Goal: Task Accomplishment & Management: Manage account settings

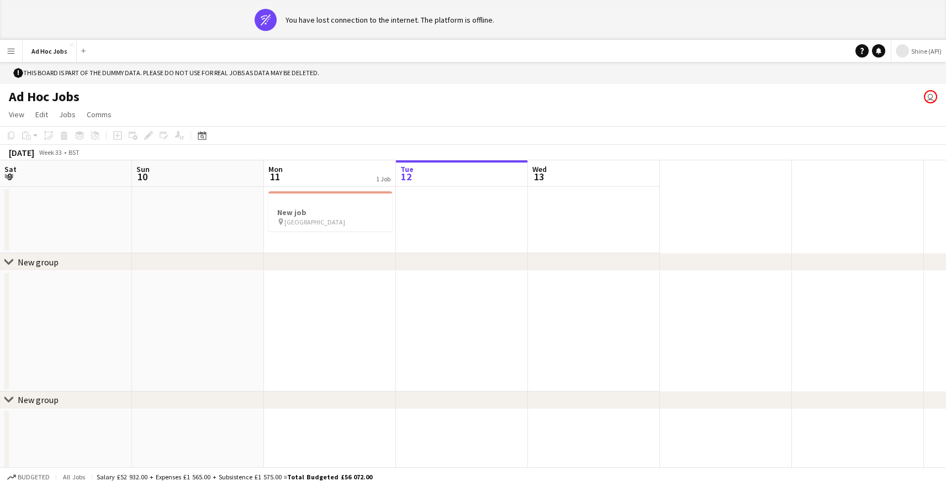
click at [914, 52] on span "Shine (API)" at bounding box center [926, 51] width 30 height 8
click at [915, 113] on span "Shine Event Staffing" at bounding box center [905, 113] width 66 height 10
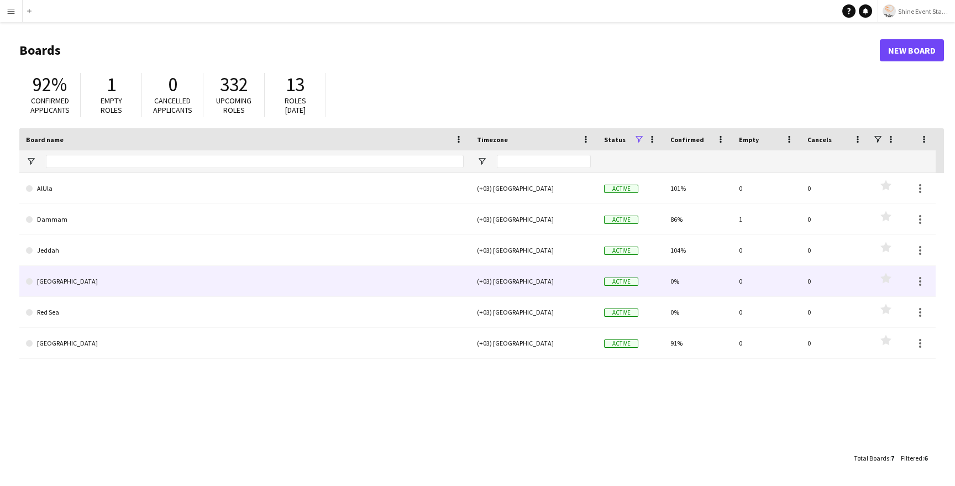
click at [113, 271] on link "London" at bounding box center [245, 281] width 438 height 31
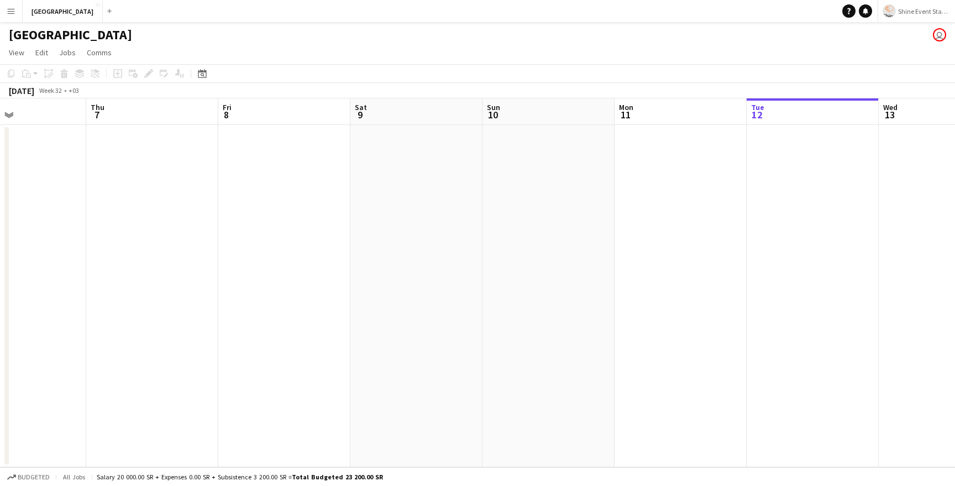
scroll to position [0, 292]
click at [282, 178] on app-date-cell at bounding box center [302, 296] width 132 height 342
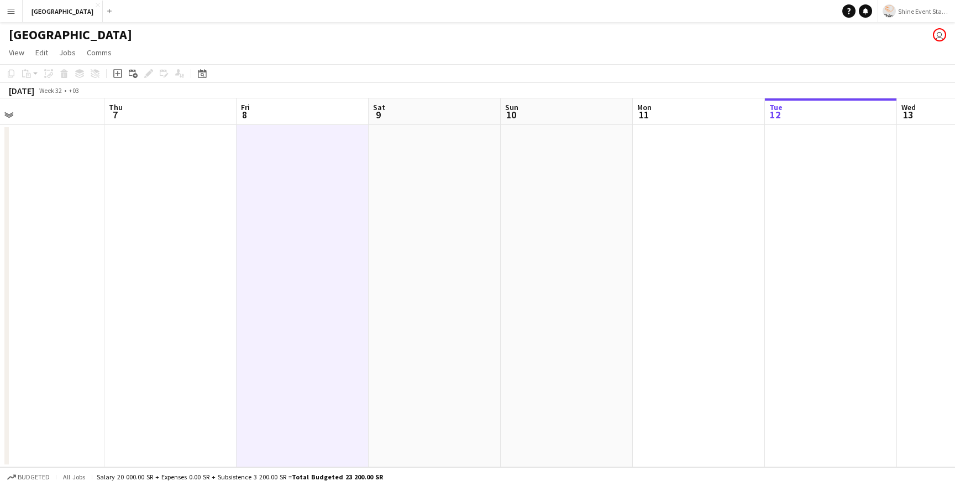
click at [278, 160] on app-date-cell at bounding box center [302, 296] width 132 height 342
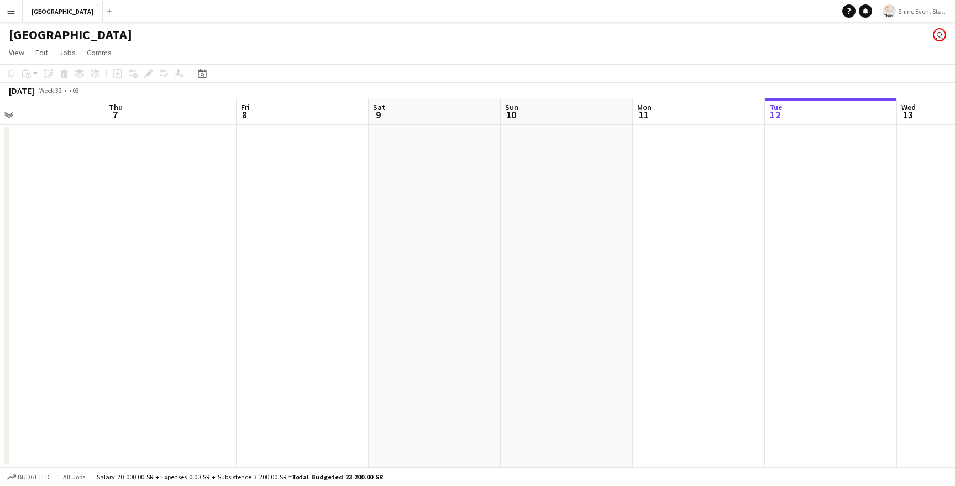
click at [278, 160] on app-date-cell at bounding box center [302, 296] width 132 height 342
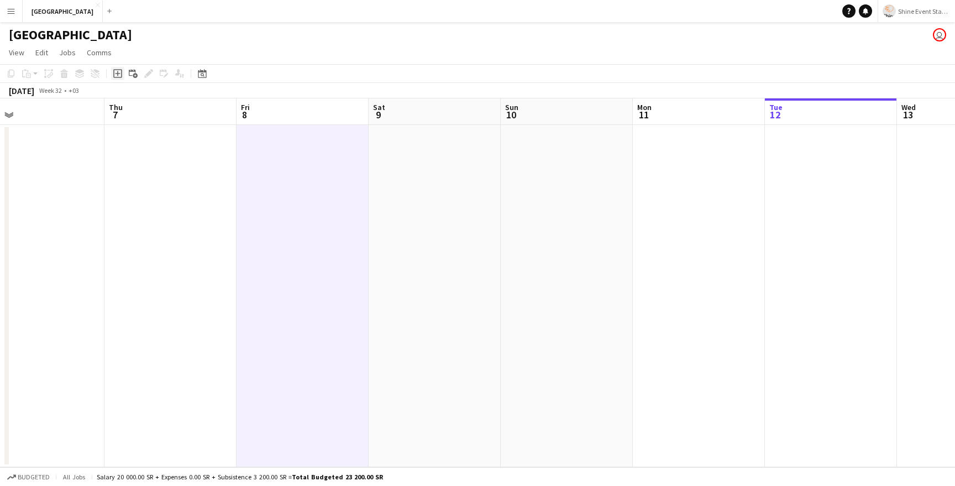
click at [116, 73] on icon "Add job" at bounding box center [117, 73] width 9 height 9
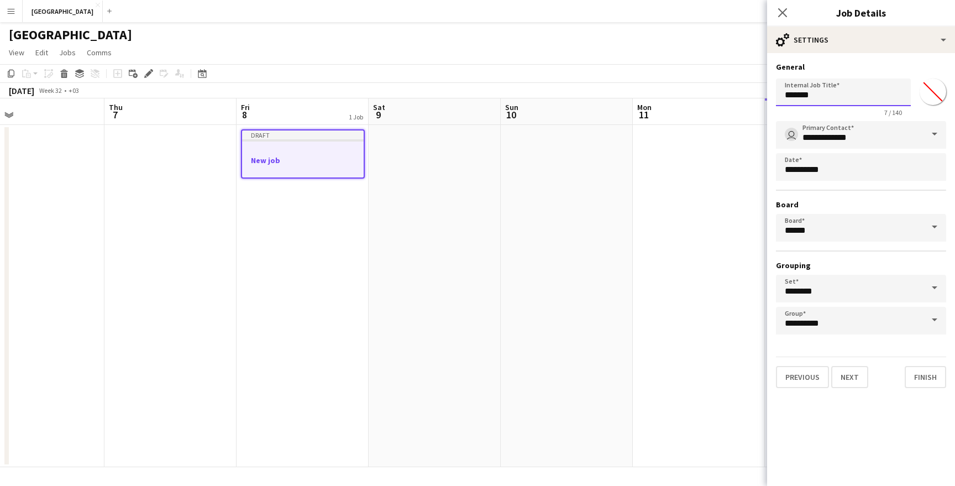
click at [818, 103] on input "*******" at bounding box center [843, 92] width 135 height 28
type input "********"
click at [863, 374] on button "Next" at bounding box center [849, 377] width 37 height 22
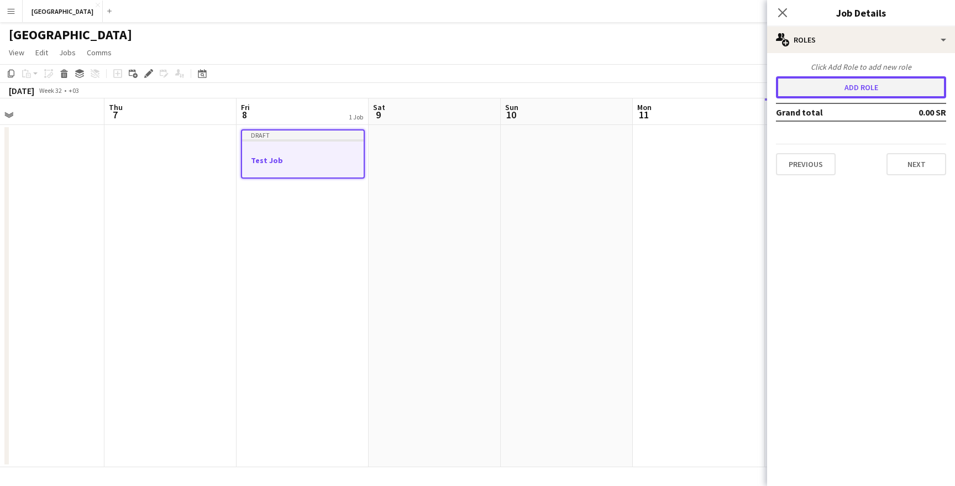
click at [866, 85] on button "Add role" at bounding box center [861, 87] width 170 height 22
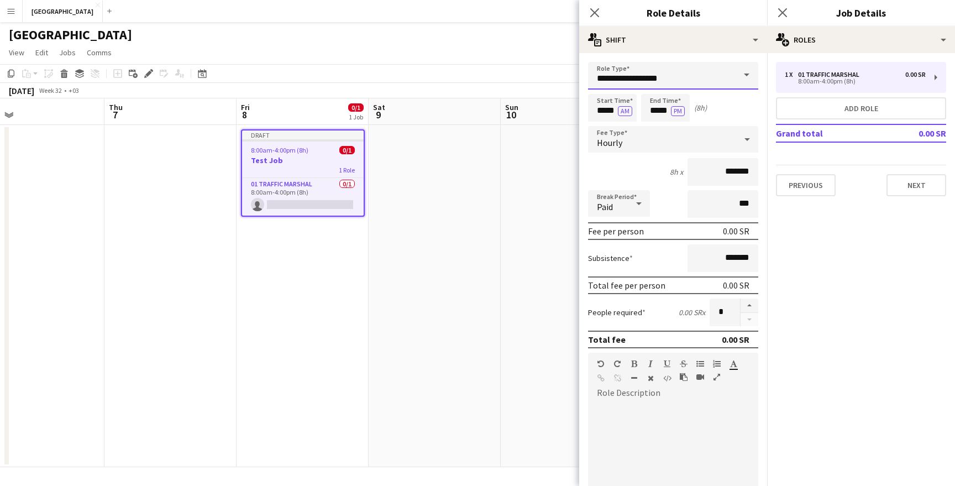
click at [680, 78] on input "**********" at bounding box center [673, 76] width 170 height 28
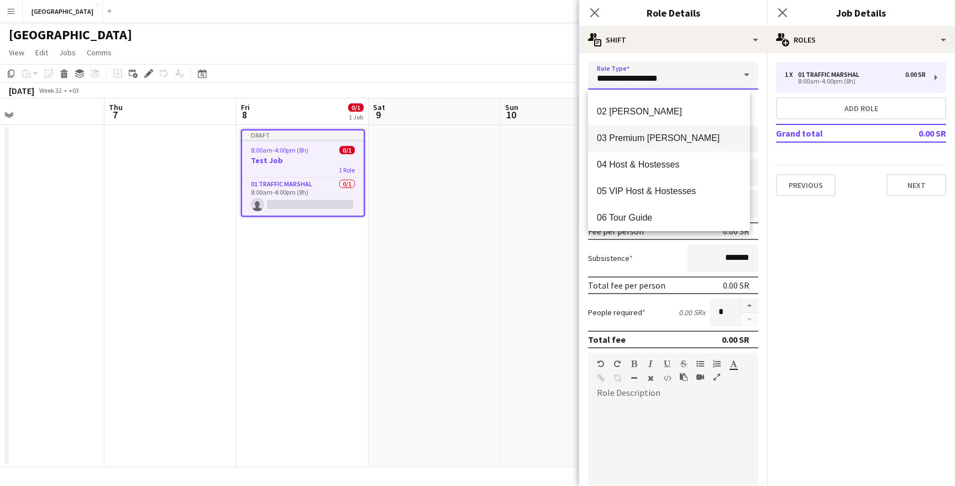
scroll to position [18, 0]
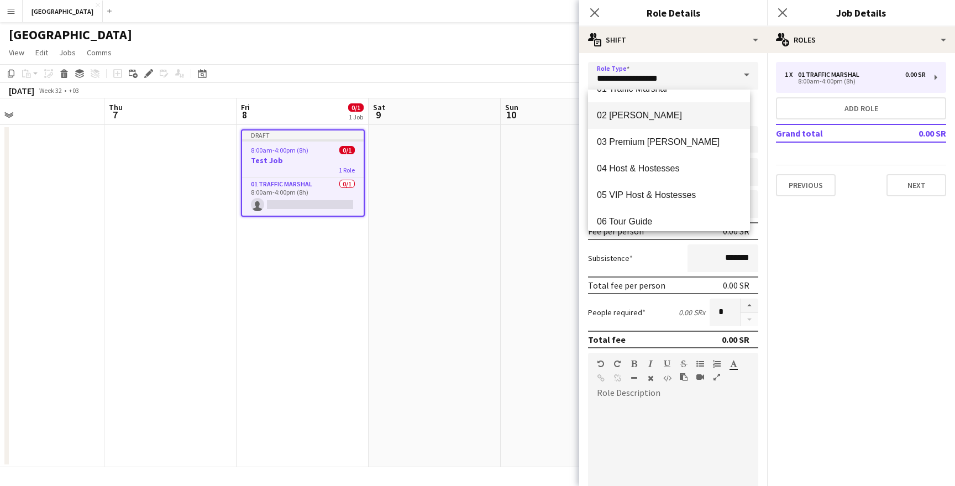
click at [670, 120] on span "02 Usher" at bounding box center [669, 115] width 144 height 10
type input "********"
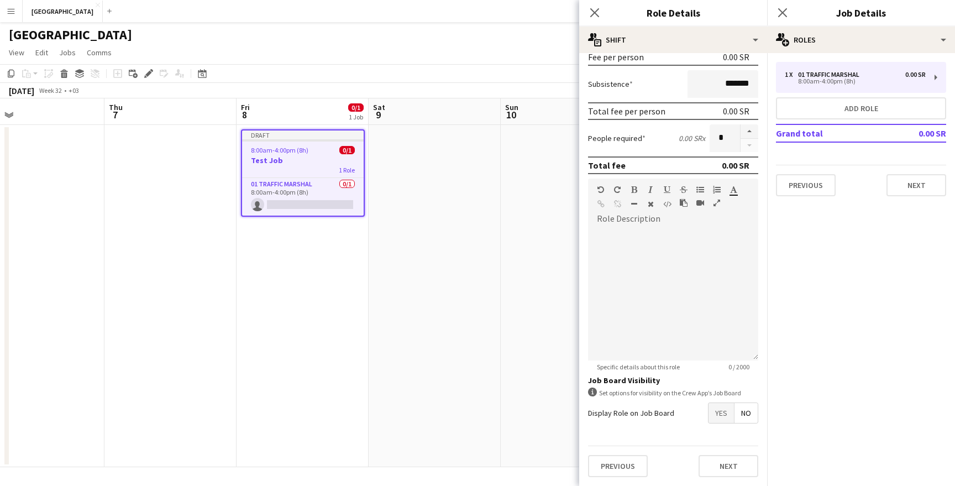
scroll to position [0, 0]
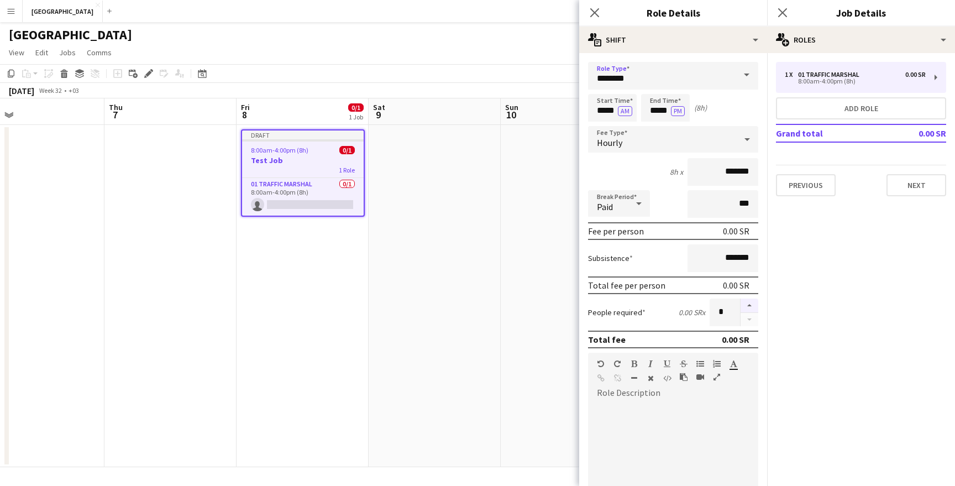
click at [740, 307] on button "button" at bounding box center [749, 305] width 18 height 14
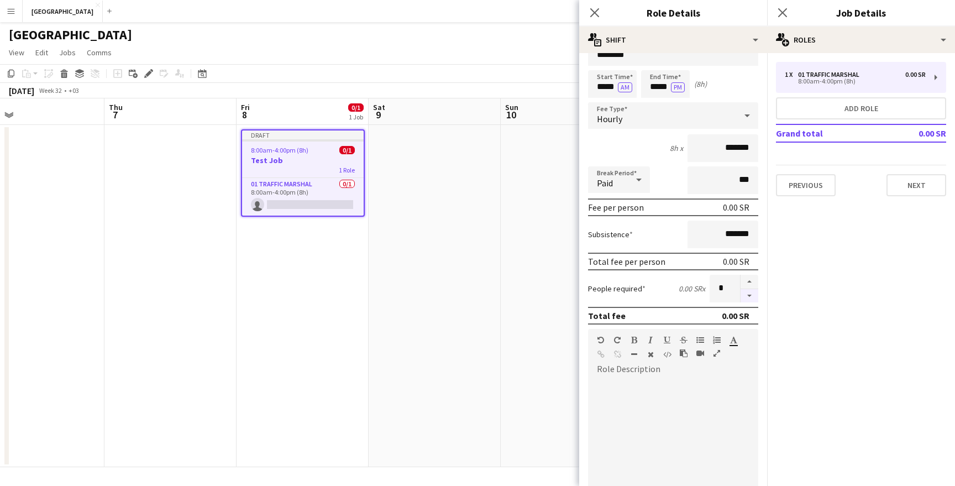
click at [745, 298] on button "button" at bounding box center [749, 296] width 18 height 14
type input "*"
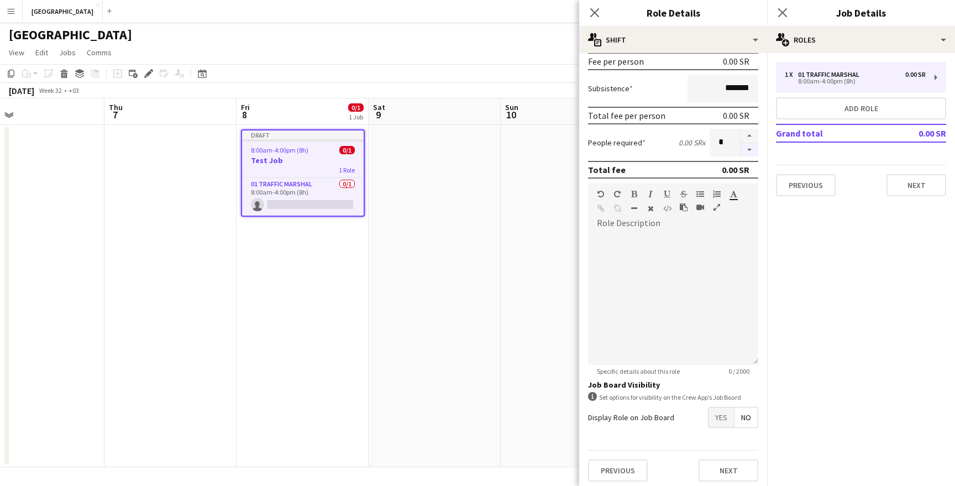
scroll to position [174, 0]
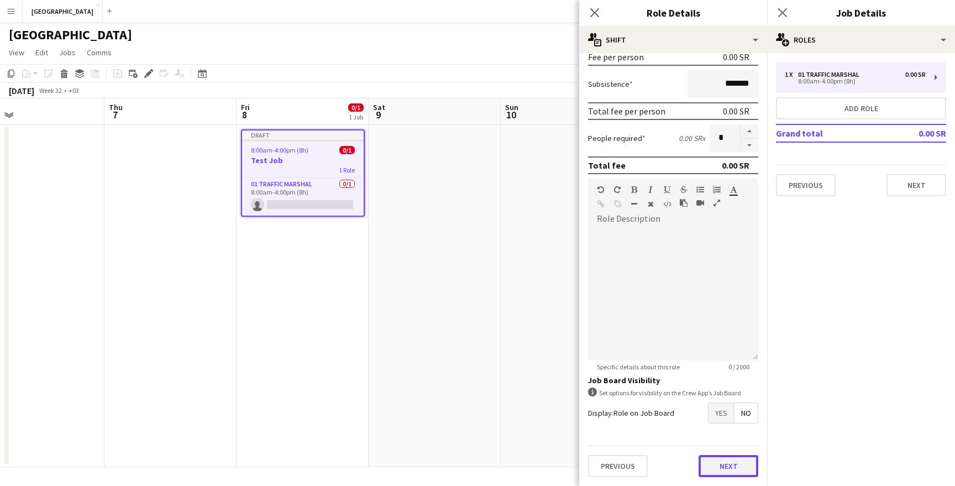
click at [737, 475] on button "Next" at bounding box center [728, 466] width 60 height 22
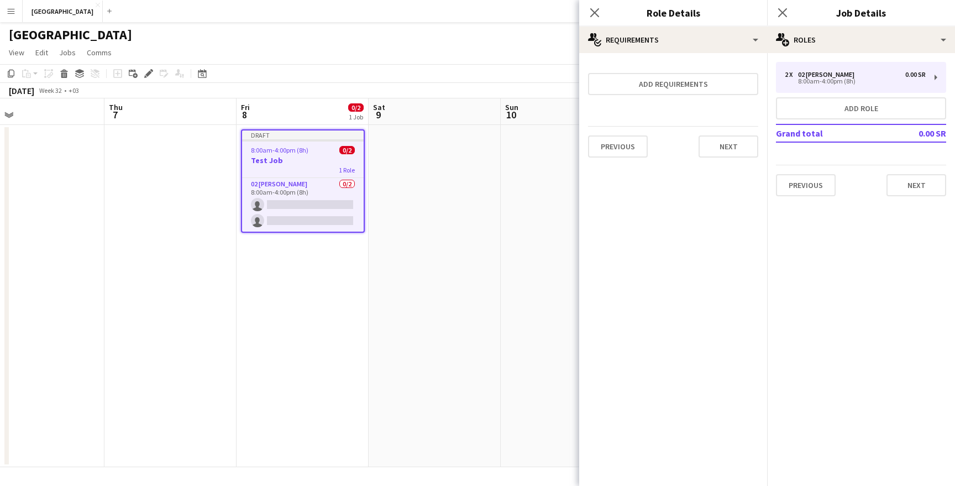
scroll to position [0, 0]
click at [721, 147] on button "Next" at bounding box center [728, 146] width 60 height 22
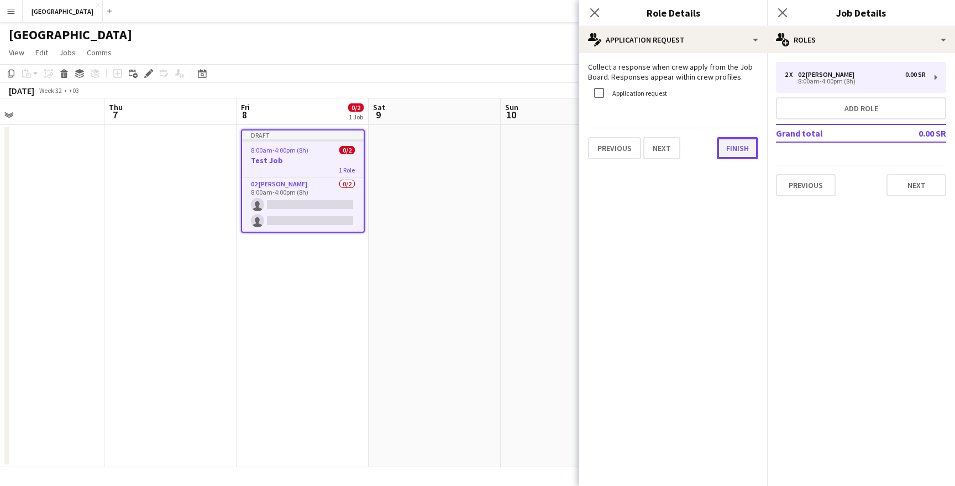
click at [737, 156] on button "Finish" at bounding box center [736, 148] width 41 height 22
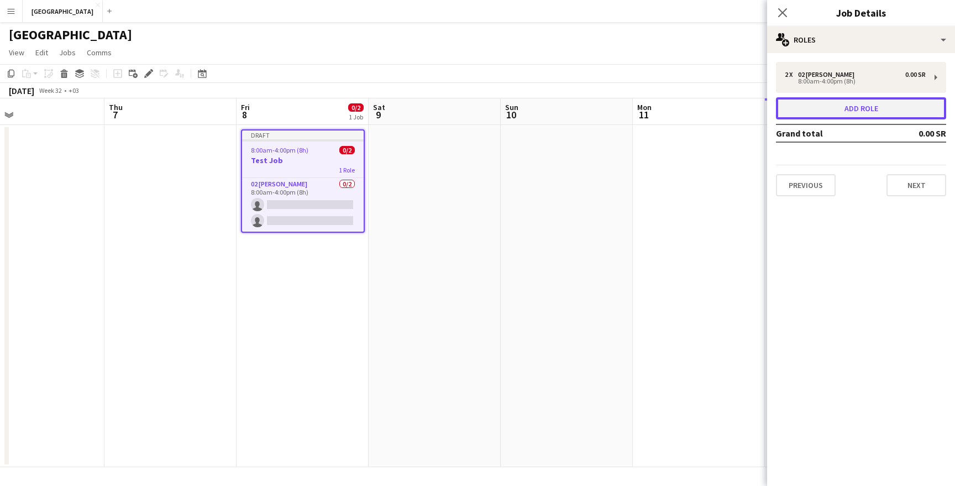
click at [878, 117] on button "Add role" at bounding box center [861, 108] width 170 height 22
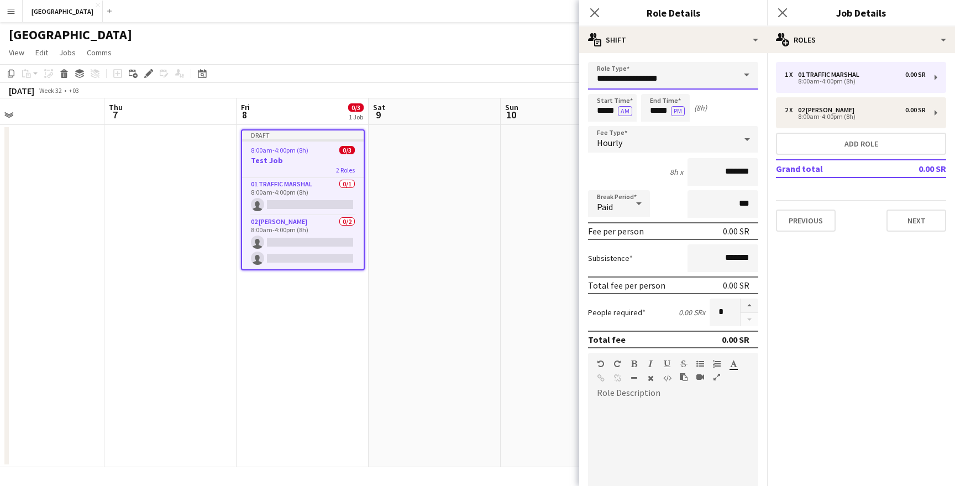
click at [697, 78] on input "**********" at bounding box center [673, 76] width 170 height 28
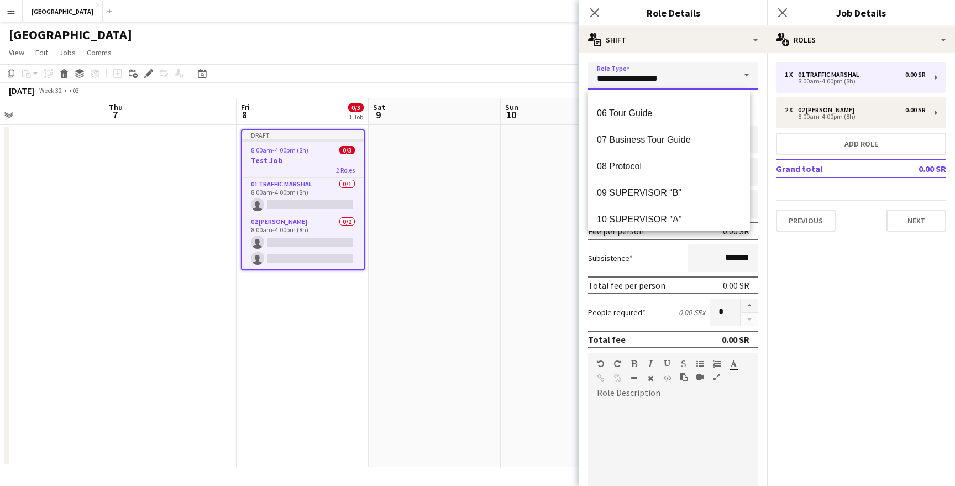
scroll to position [136, 0]
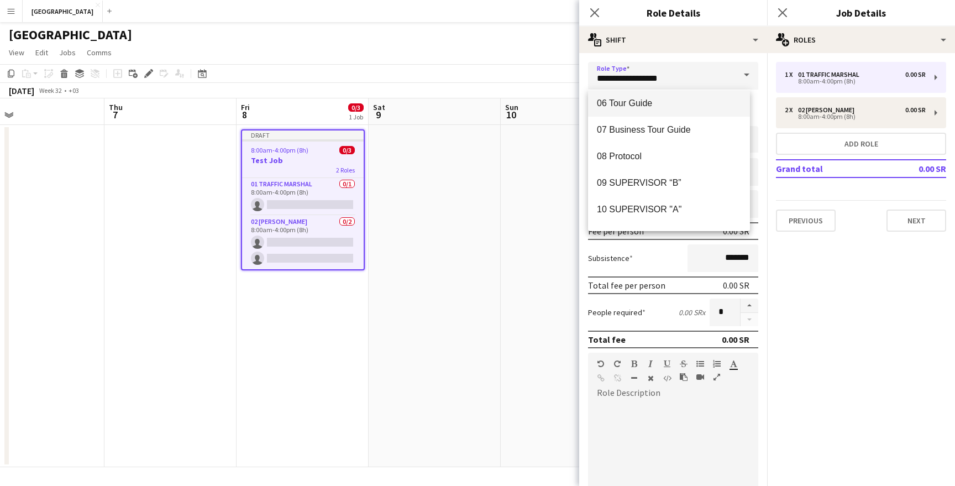
click at [652, 104] on span "06 Tour Guide" at bounding box center [669, 103] width 144 height 10
type input "**********"
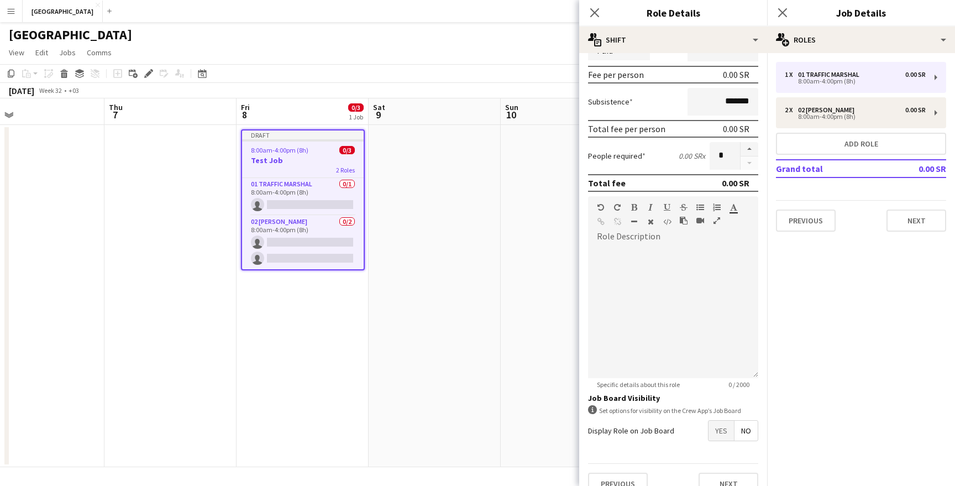
scroll to position [174, 0]
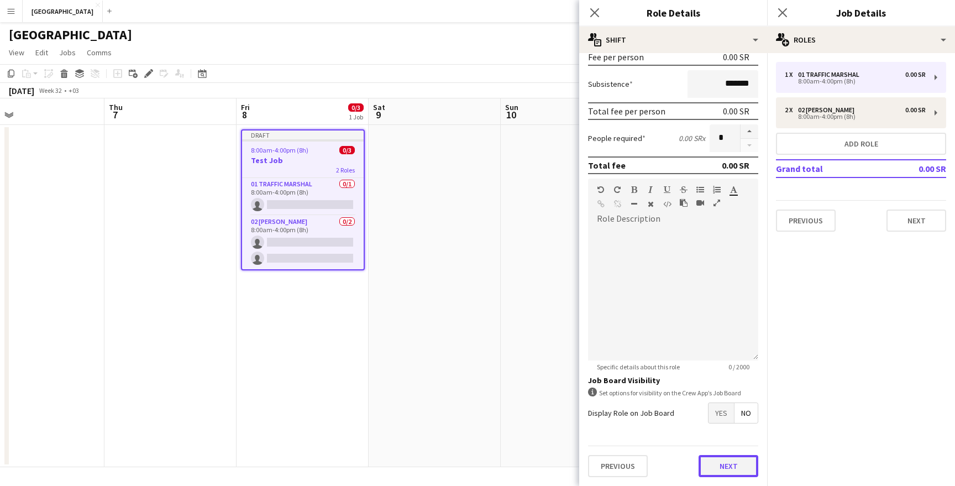
click at [725, 463] on button "Next" at bounding box center [728, 466] width 60 height 22
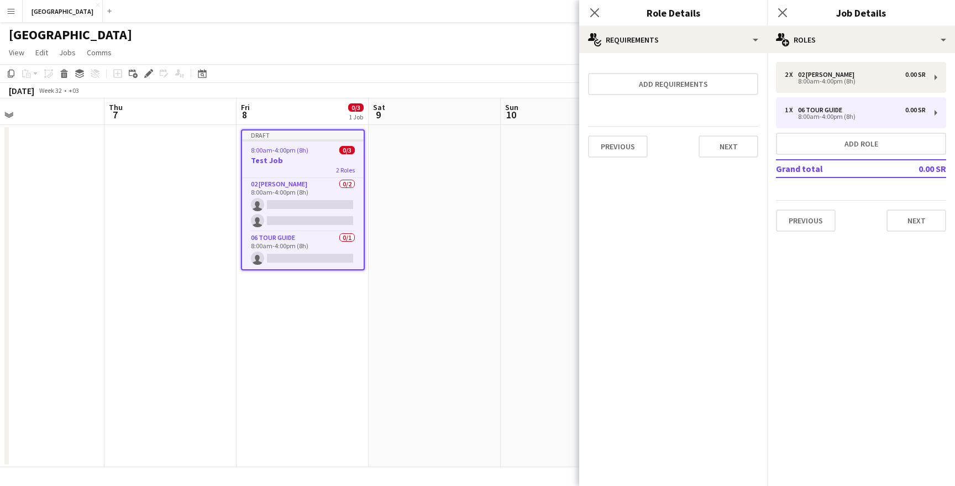
scroll to position [0, 0]
click at [718, 159] on div "Previous Next" at bounding box center [673, 146] width 170 height 40
click at [724, 151] on button "Next" at bounding box center [728, 146] width 60 height 22
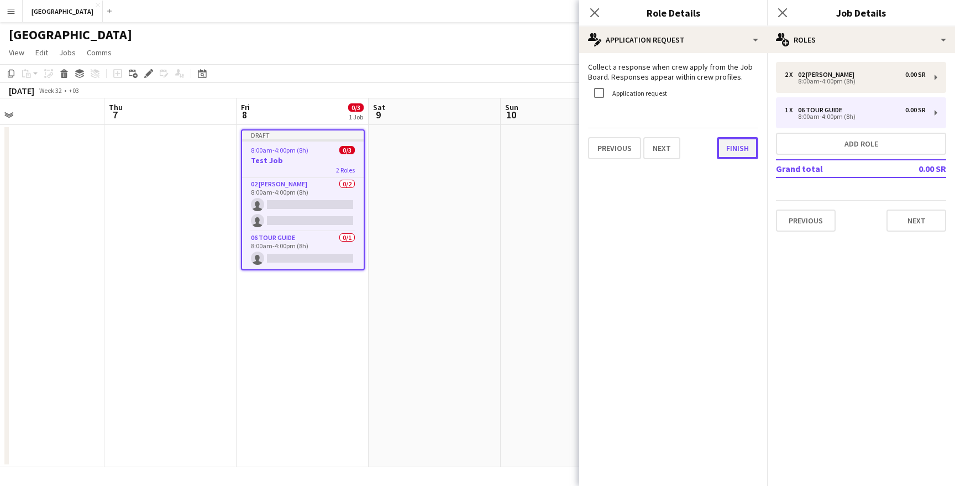
click at [724, 145] on button "Finish" at bounding box center [736, 148] width 41 height 22
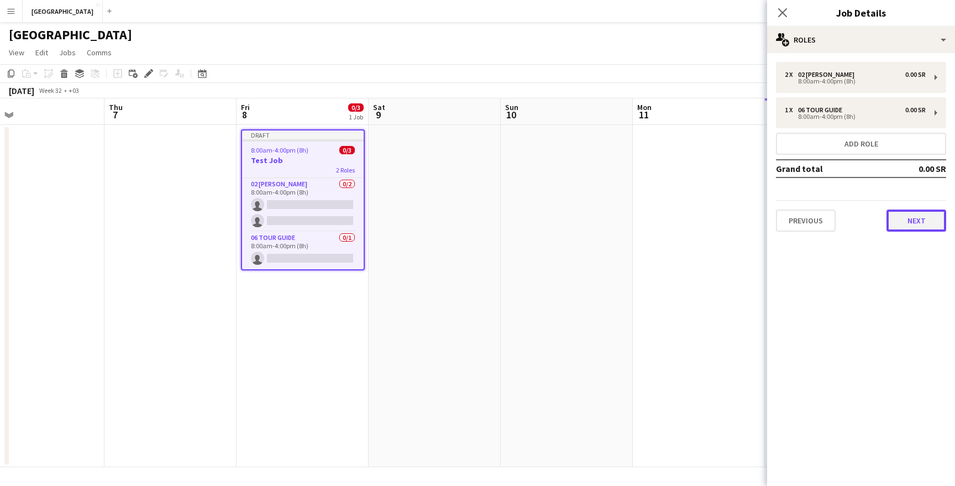
click at [901, 225] on button "Next" at bounding box center [916, 220] width 60 height 22
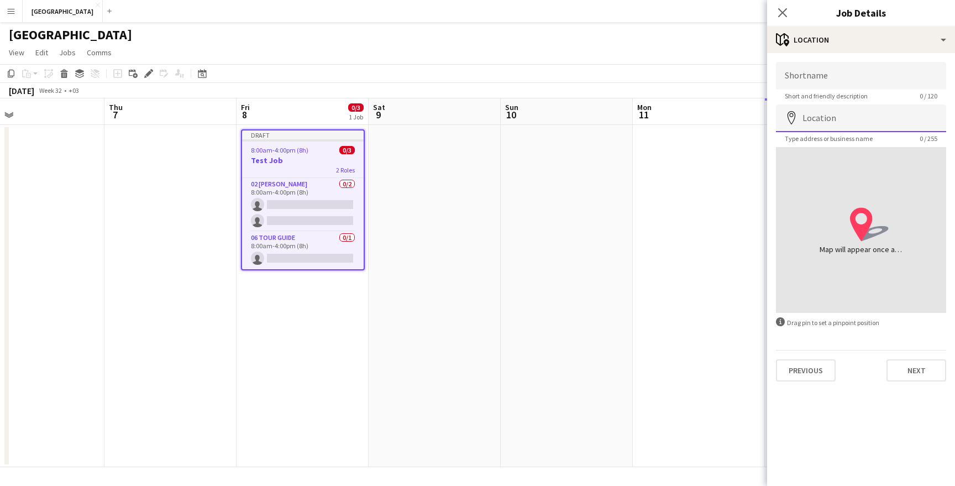
click at [859, 105] on input "Location" at bounding box center [861, 118] width 170 height 28
click at [851, 78] on input "Shortname" at bounding box center [861, 76] width 170 height 28
click at [850, 115] on input "Location" at bounding box center [861, 118] width 170 height 28
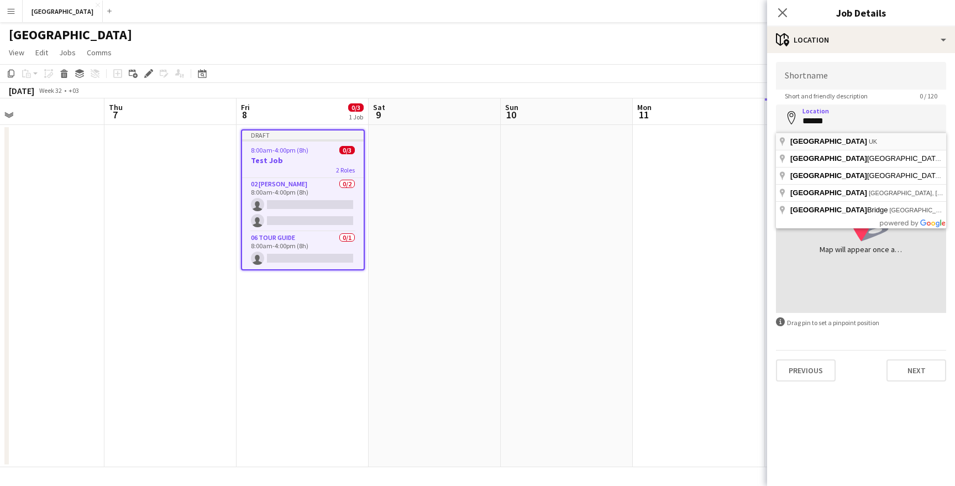
type input "**********"
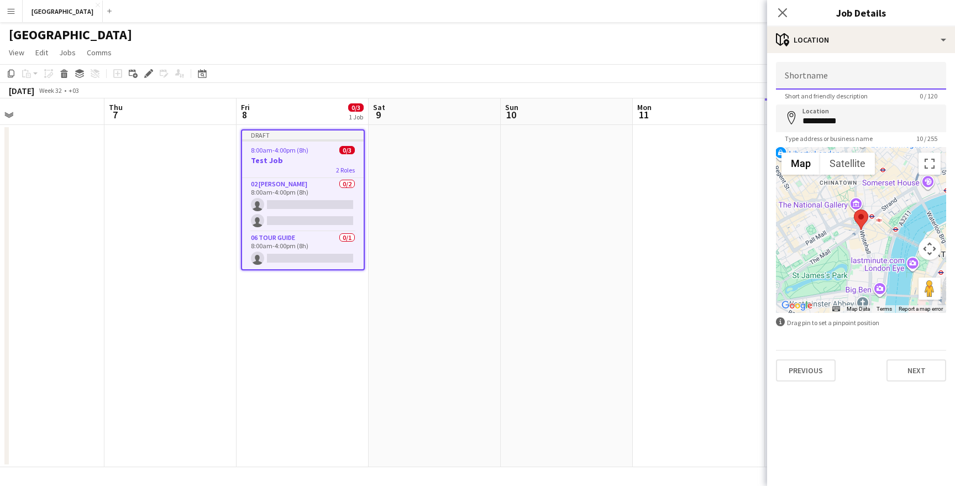
click at [832, 81] on input "Shortname" at bounding box center [861, 76] width 170 height 28
type input "******"
click at [913, 361] on button "Next" at bounding box center [916, 370] width 60 height 22
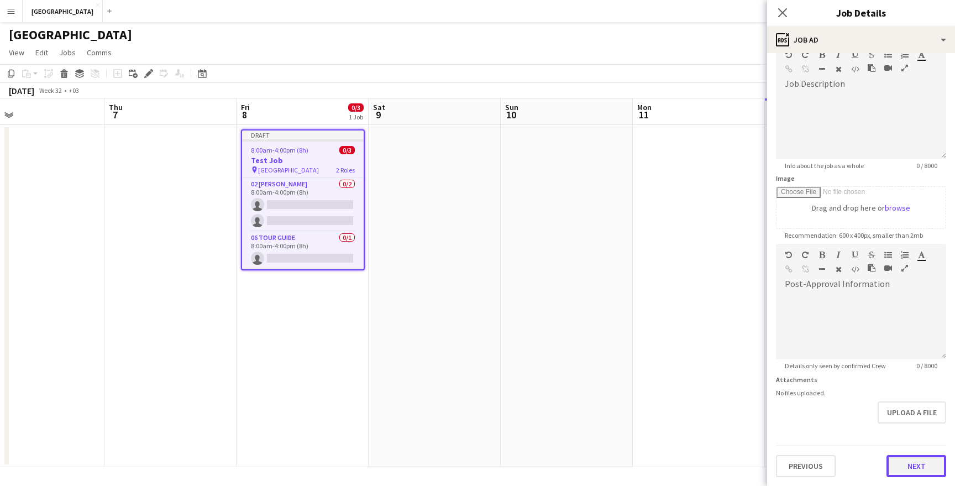
click at [914, 432] on form "Headline ******** 8 / 140 Job Description default Heading 1 Heading 2 Heading 3…" at bounding box center [861, 239] width 188 height 476
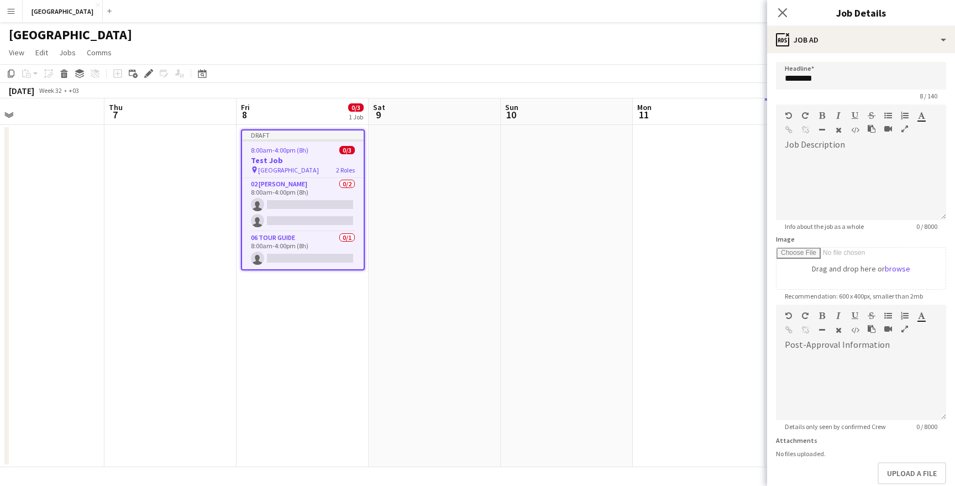
scroll to position [60, 0]
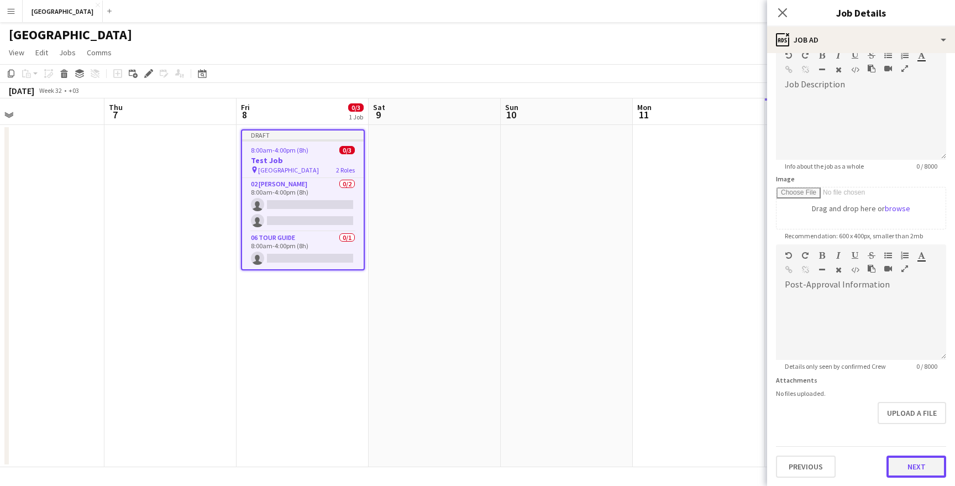
click at [914, 466] on button "Next" at bounding box center [916, 466] width 60 height 22
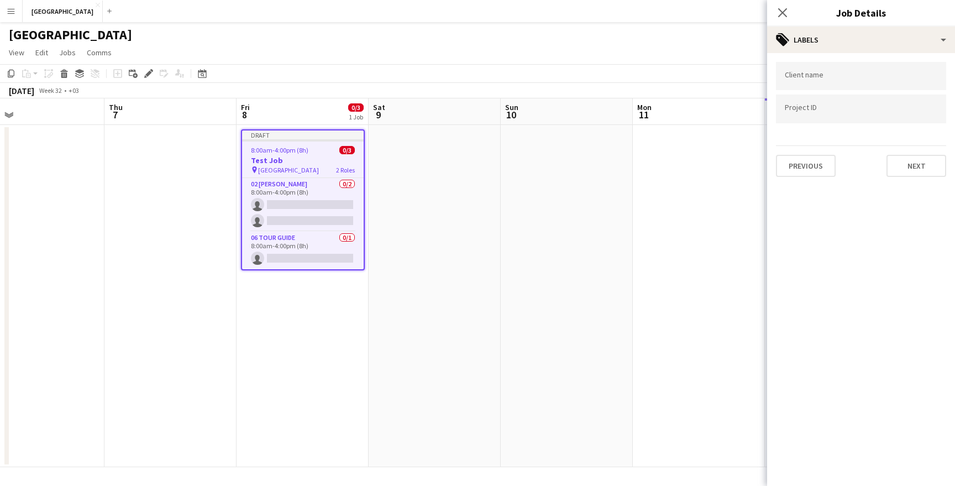
click at [832, 81] on div at bounding box center [861, 76] width 170 height 28
click at [832, 100] on div at bounding box center [861, 108] width 170 height 28
click at [931, 162] on button "Next" at bounding box center [916, 166] width 60 height 22
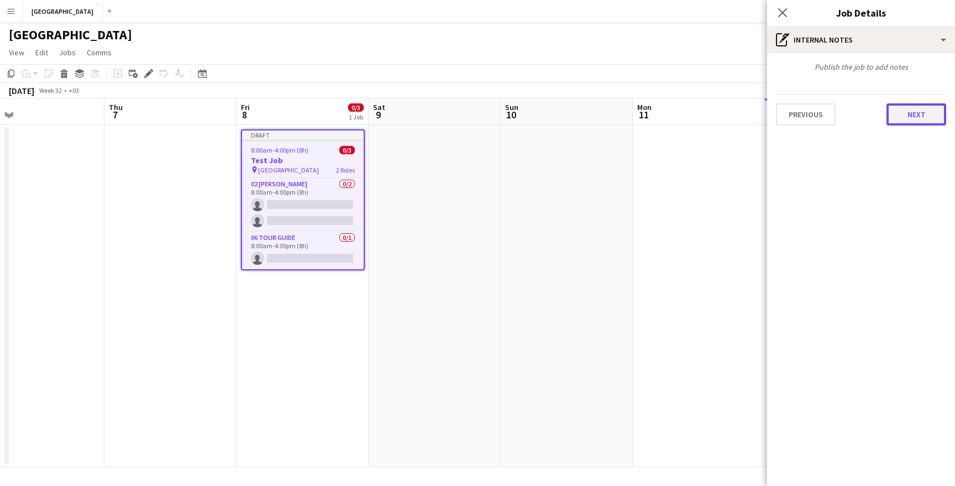
click at [921, 117] on button "Next" at bounding box center [916, 114] width 60 height 22
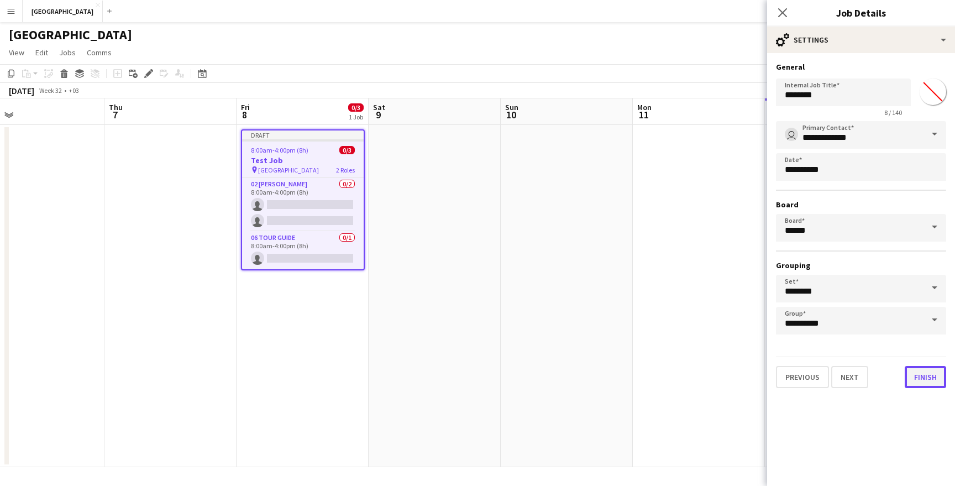
click at [928, 367] on button "Finish" at bounding box center [924, 377] width 41 height 22
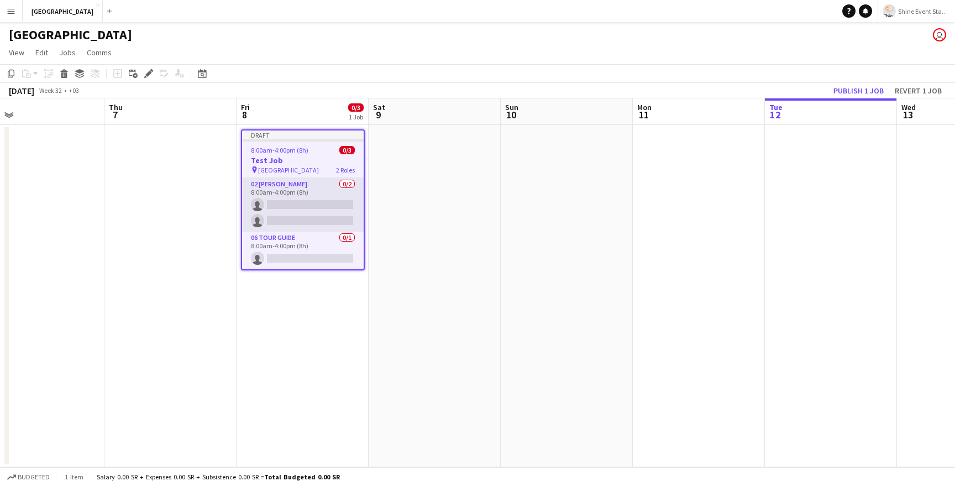
click at [295, 208] on app-card-role "02 Usher 0/2 8:00am-4:00pm (8h) single-neutral-actions single-neutral-actions" at bounding box center [303, 205] width 122 height 54
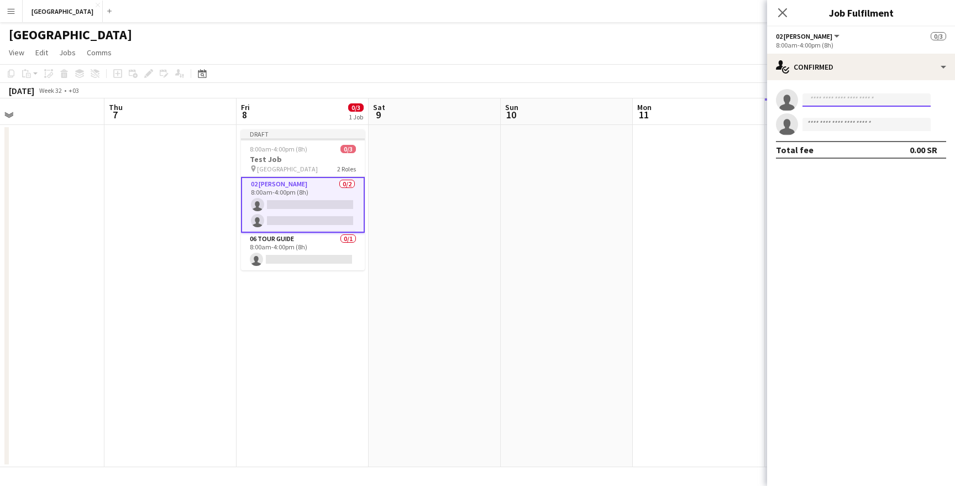
click at [860, 94] on input at bounding box center [866, 99] width 128 height 13
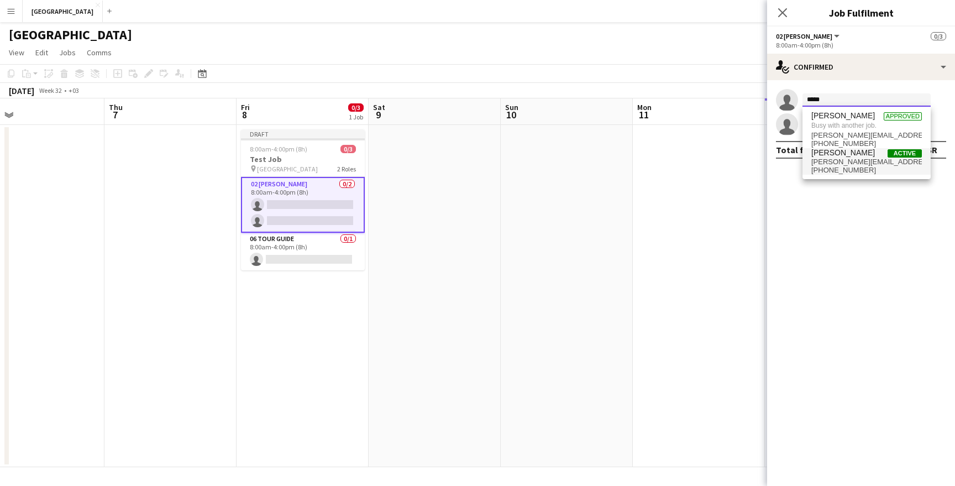
type input "*****"
click at [863, 160] on span "clark+demo-applesto@liveforce.co" at bounding box center [866, 161] width 110 height 9
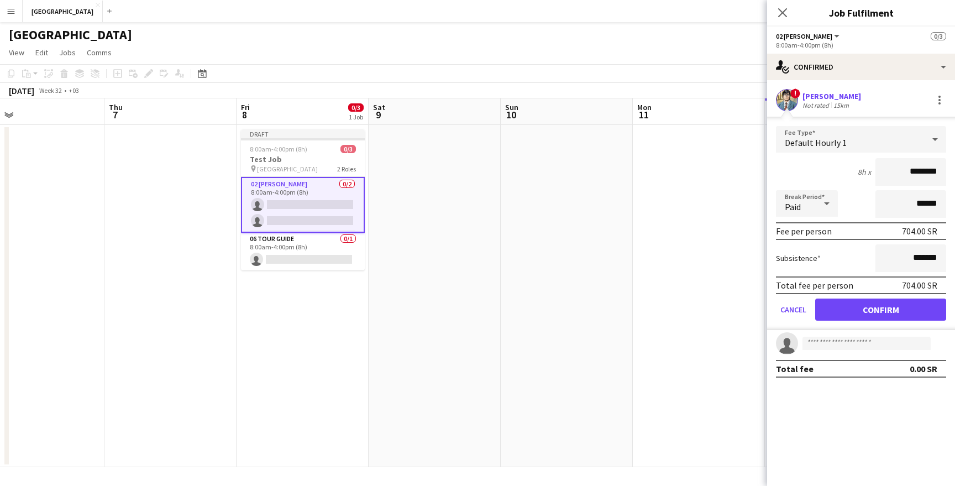
click at [914, 171] on input "********" at bounding box center [910, 172] width 71 height 28
type input "****"
type input "******"
click at [913, 272] on form "Fee Type Default Hourly 1 8h x ****** Break Period Paid ****** Fee per person 0…" at bounding box center [861, 228] width 188 height 204
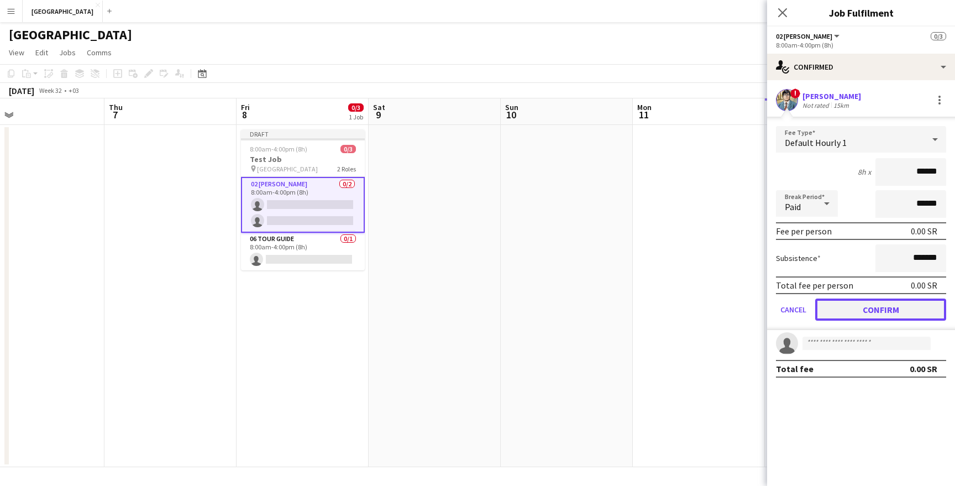
click at [895, 301] on button "Confirm" at bounding box center [880, 309] width 131 height 22
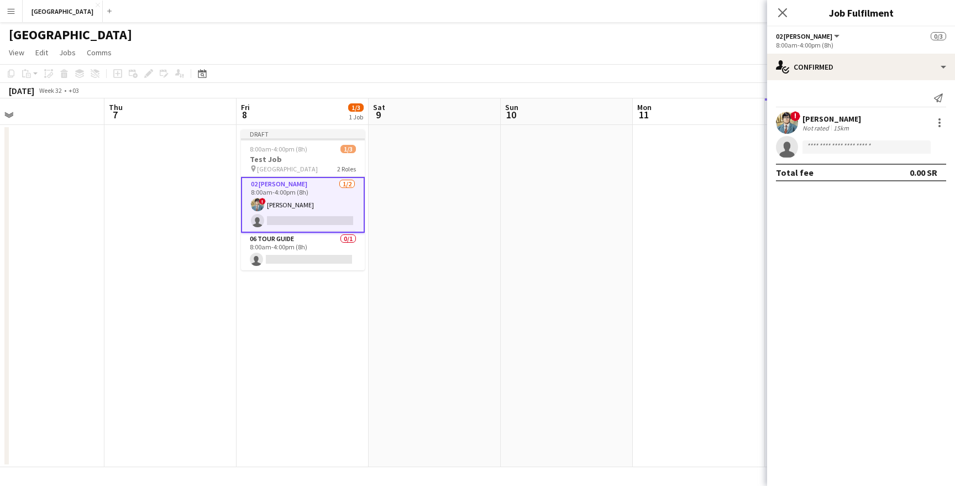
click at [863, 154] on app-invite-slot "single-neutral-actions" at bounding box center [861, 147] width 188 height 22
click at [860, 138] on app-invite-slot "single-neutral-actions" at bounding box center [861, 147] width 188 height 22
click at [860, 145] on input at bounding box center [866, 146] width 128 height 13
type input "*"
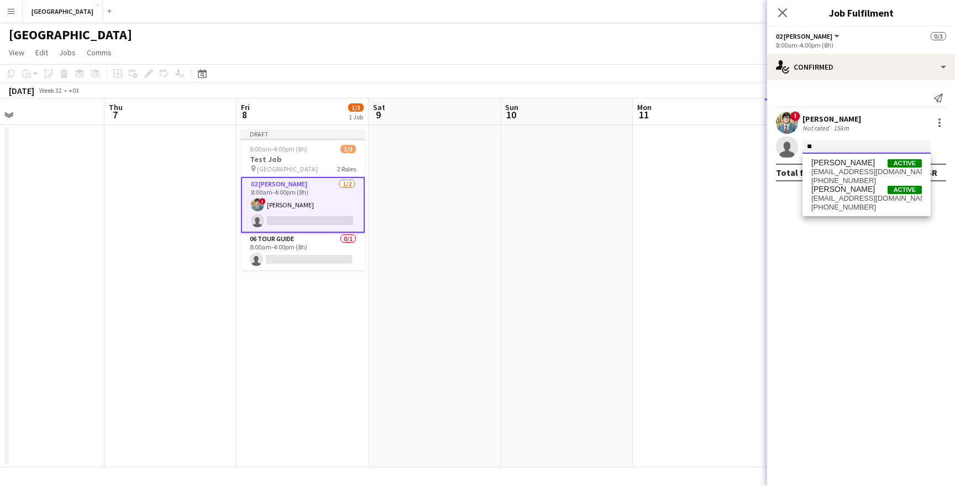
type input "*"
type input "****"
click at [865, 166] on span "Ghiathhh Imadi Active" at bounding box center [866, 162] width 110 height 9
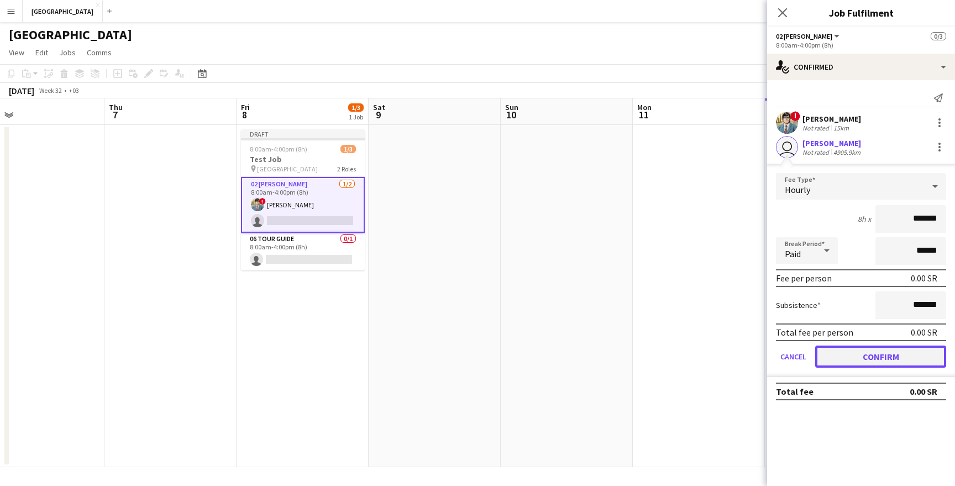
click at [907, 362] on button "Confirm" at bounding box center [880, 356] width 131 height 22
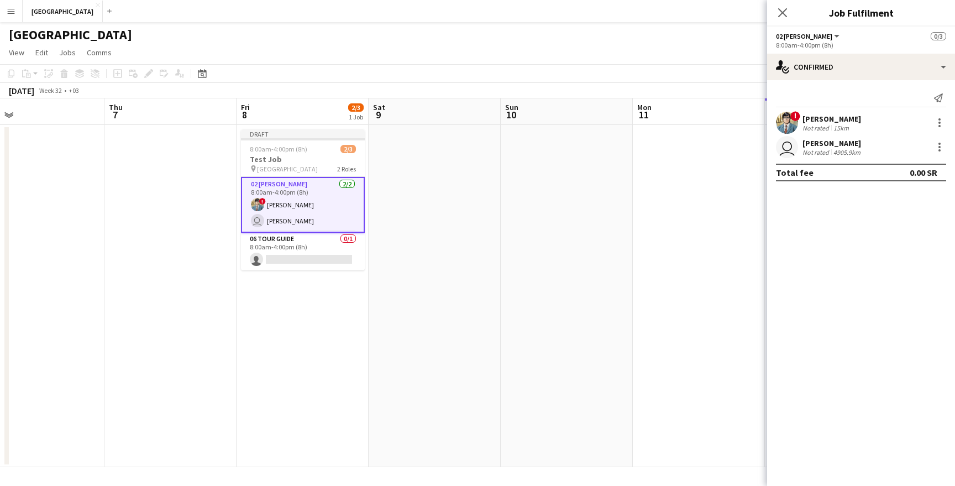
click at [803, 43] on div "8:00am-4:00pm (8h)" at bounding box center [861, 45] width 170 height 8
click at [806, 35] on button "02 Usher" at bounding box center [808, 36] width 65 height 8
click at [803, 55] on li "All roles" at bounding box center [816, 55] width 63 height 10
click at [816, 80] on div "Send notification ! Clark Kent Not rated 15km user Ghiathhh Imadi Not rated 490…" at bounding box center [861, 135] width 188 height 110
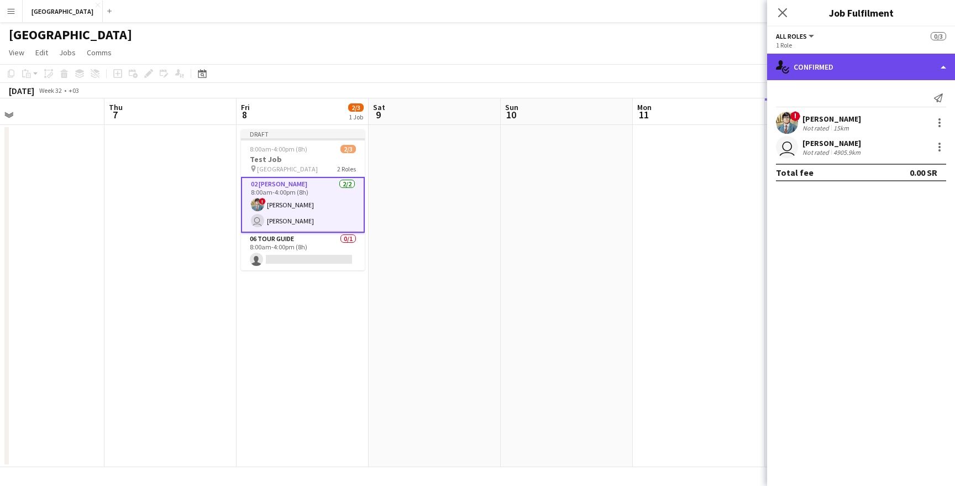
click at [819, 70] on div "single-neutral-actions-check-2 Confirmed" at bounding box center [861, 67] width 188 height 27
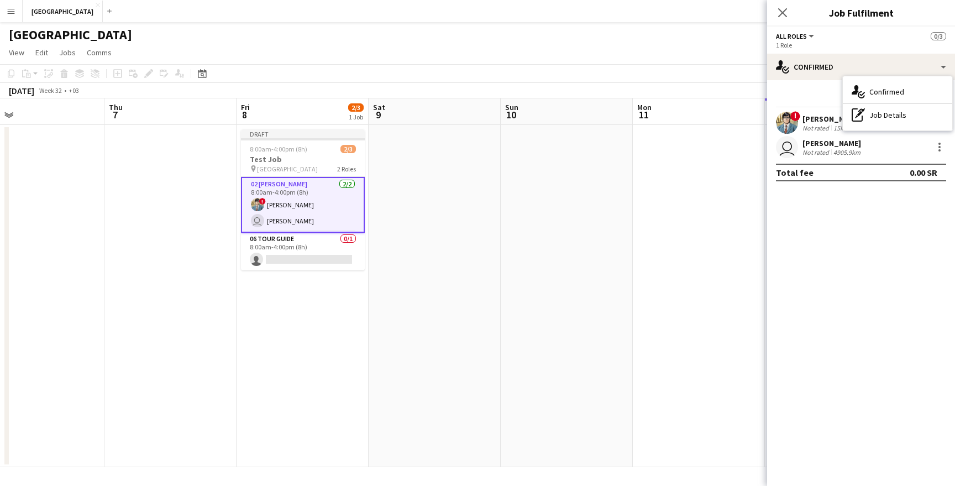
click at [823, 98] on div "Send notification" at bounding box center [861, 98] width 170 height 18
click at [299, 256] on app-card-role "06 Tour Guide 0/1 8:00am-4:00pm (8h) single-neutral-actions" at bounding box center [303, 252] width 124 height 38
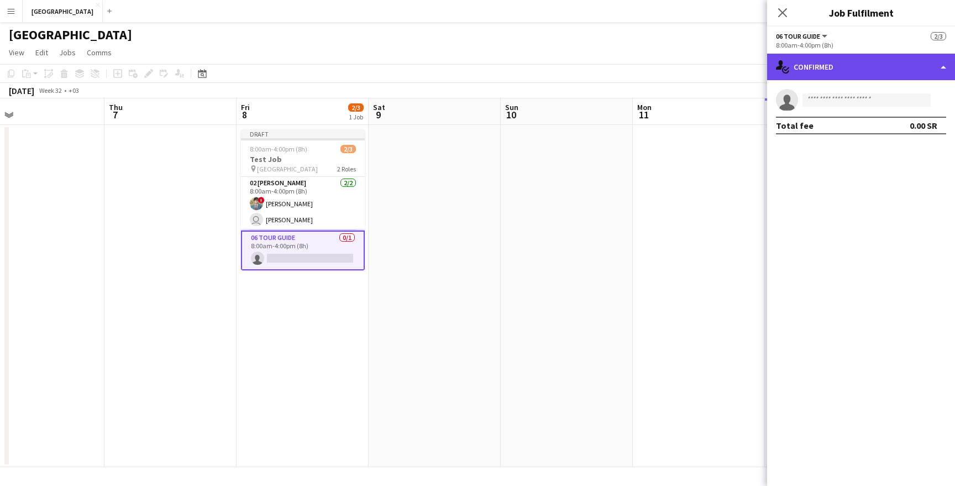
click at [859, 78] on div "single-neutral-actions-check-2 Confirmed" at bounding box center [861, 67] width 188 height 27
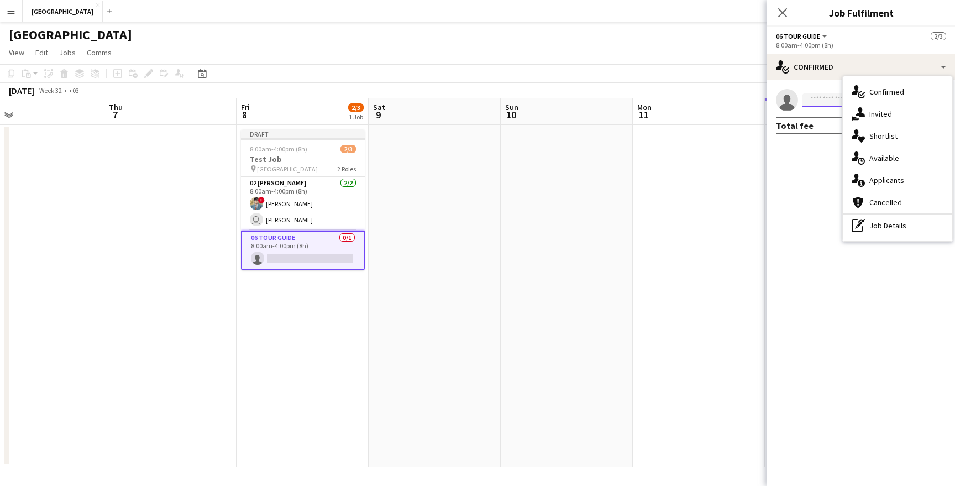
click at [826, 94] on input at bounding box center [866, 99] width 128 height 13
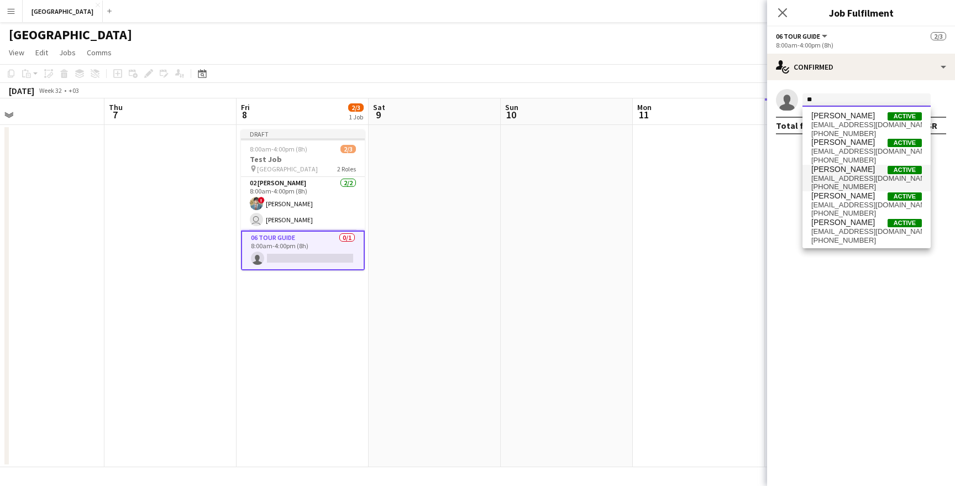
type input "*"
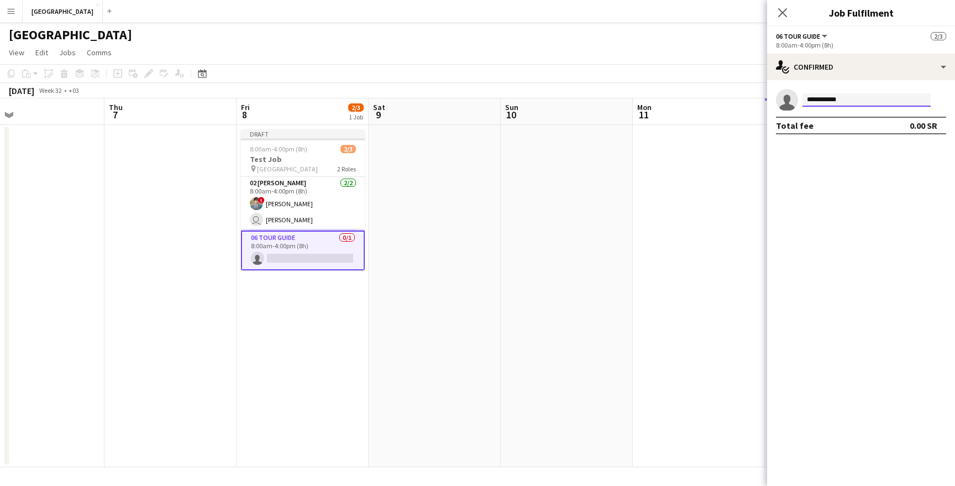
type input "**********"
click at [865, 95] on input "**********" at bounding box center [866, 99] width 128 height 13
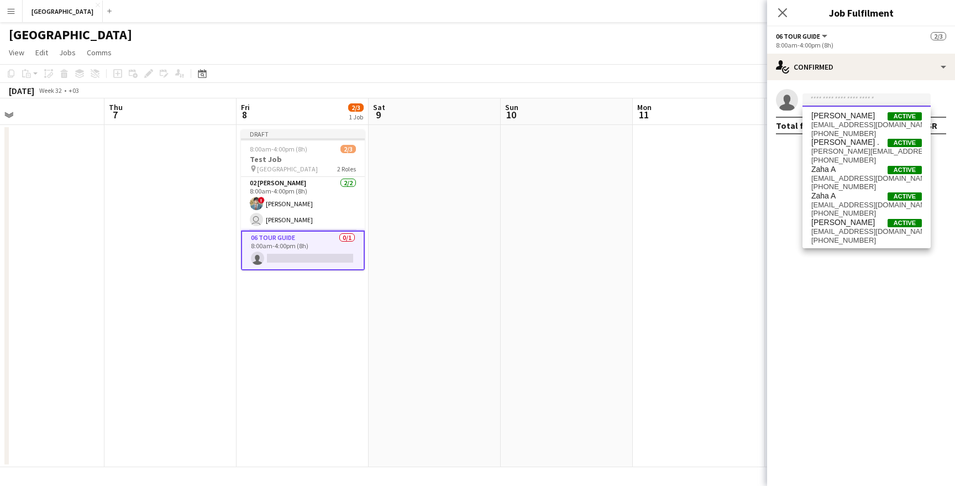
click at [828, 96] on input at bounding box center [866, 99] width 128 height 13
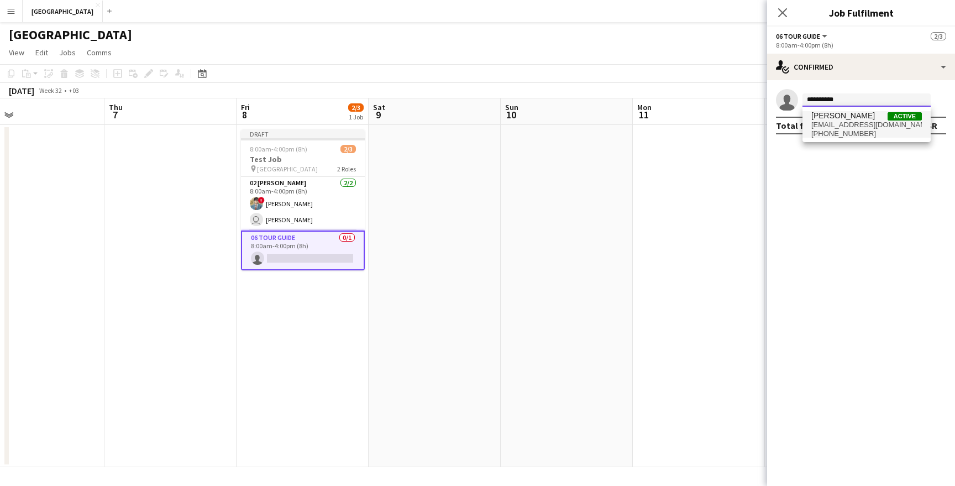
type input "**********"
click at [852, 123] on span "noura9almuhanna8@gmail.com" at bounding box center [866, 124] width 110 height 9
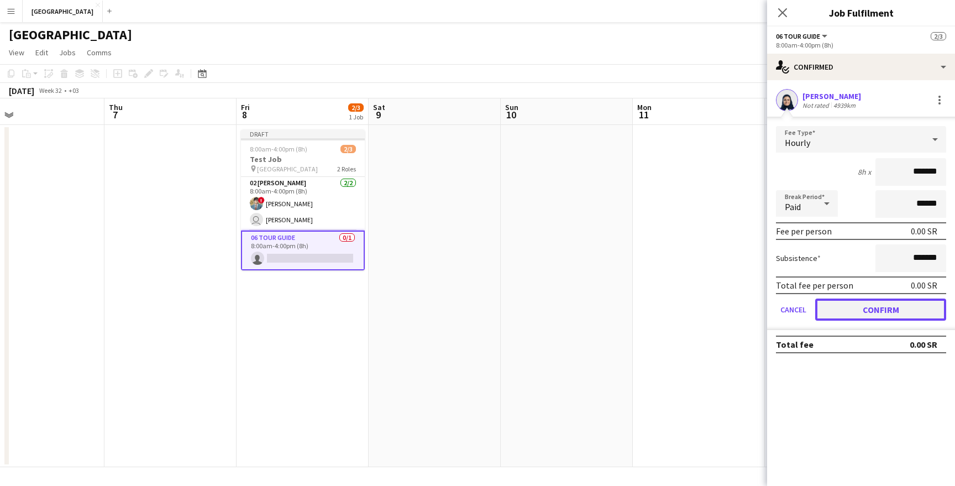
click at [902, 303] on button "Confirm" at bounding box center [880, 309] width 131 height 22
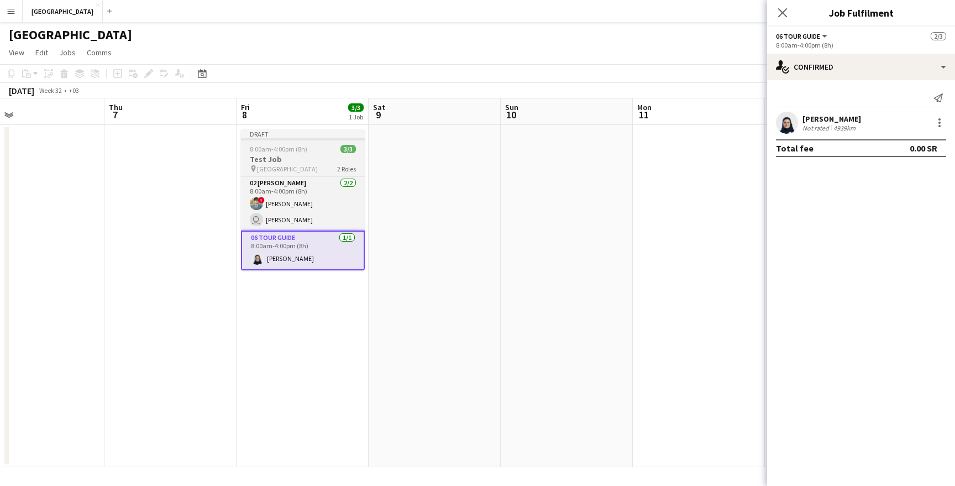
click at [322, 140] on div at bounding box center [303, 139] width 124 height 2
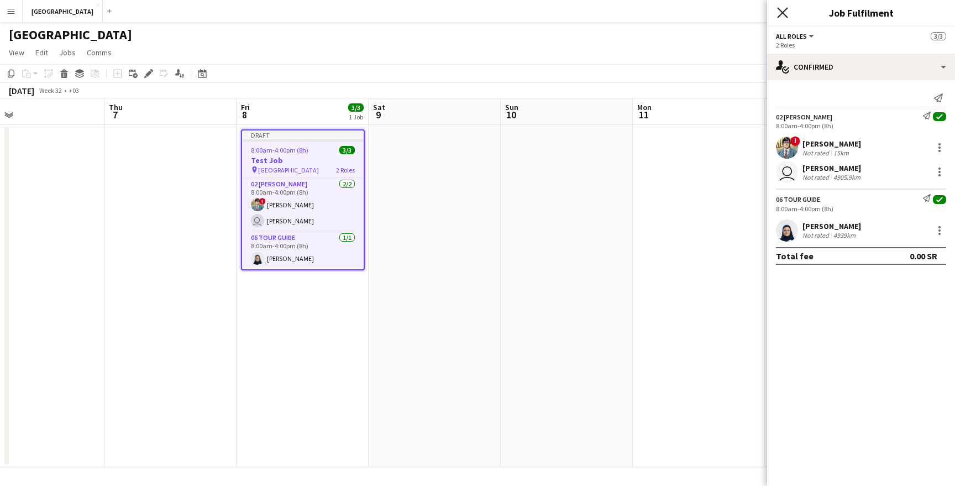
click at [784, 14] on icon at bounding box center [782, 12] width 10 height 10
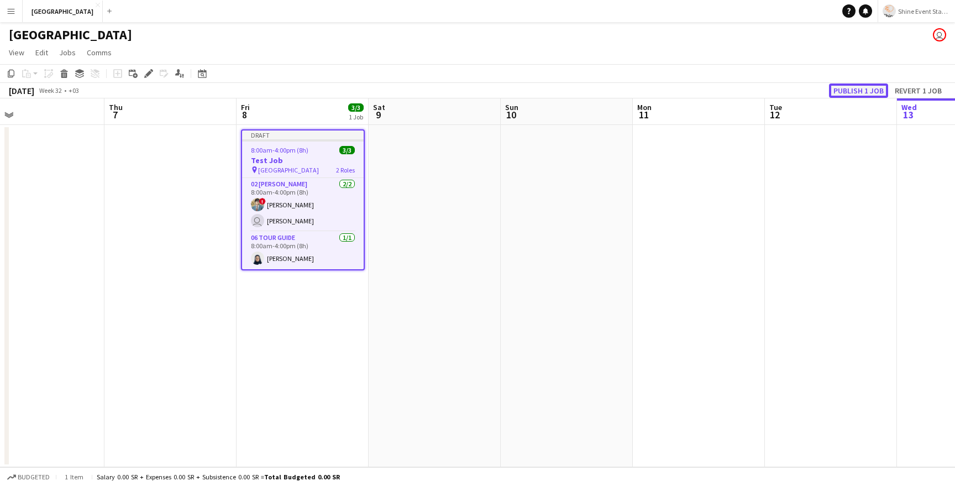
click at [858, 94] on button "Publish 1 job" at bounding box center [858, 90] width 59 height 14
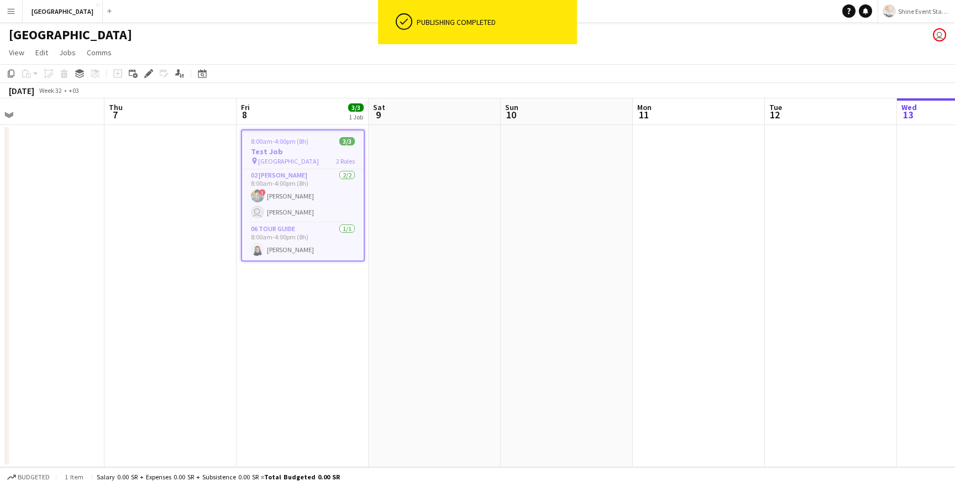
click at [296, 141] on span "8:00am-4:00pm (8h)" at bounding box center [279, 141] width 57 height 8
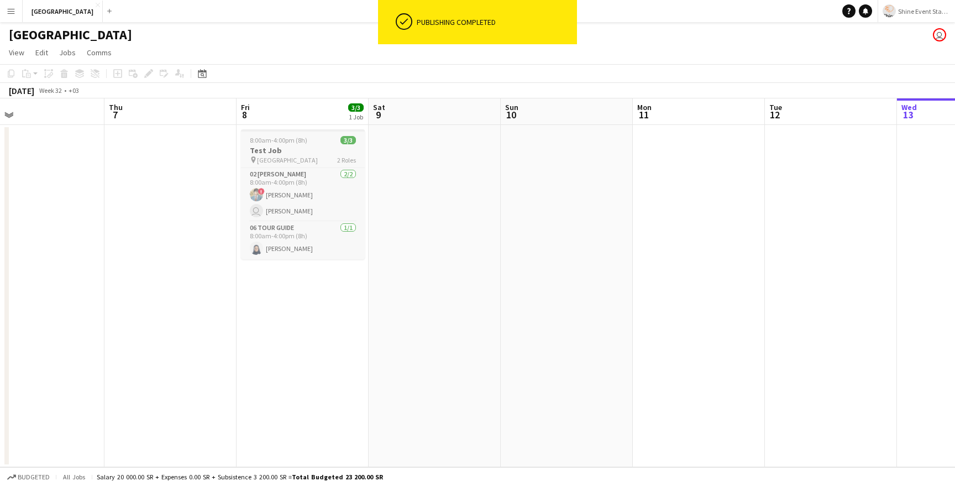
click at [296, 141] on span "8:00am-4:00pm (8h)" at bounding box center [278, 140] width 57 height 8
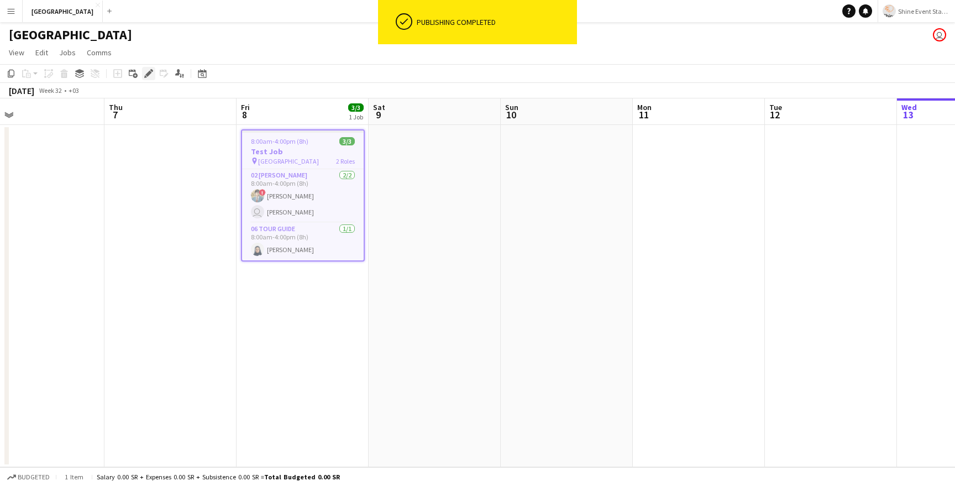
click at [148, 78] on div "Edit" at bounding box center [148, 73] width 13 height 13
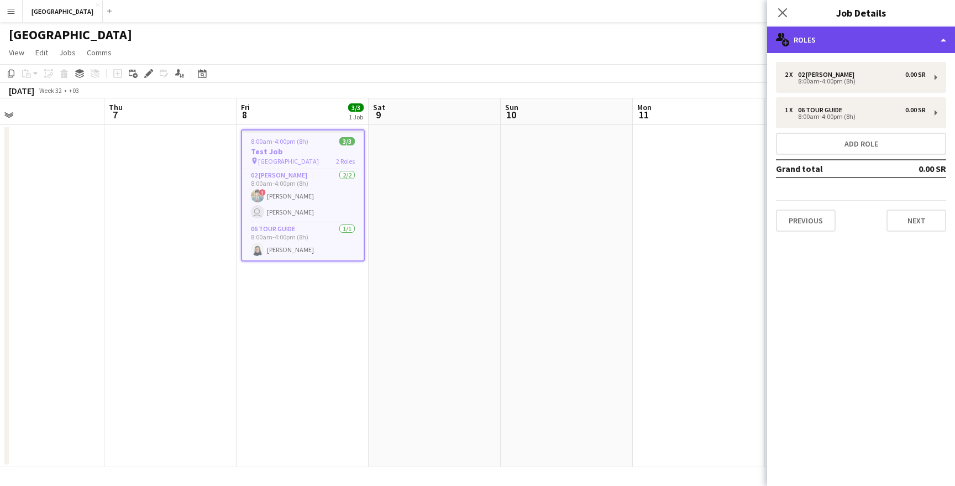
click at [861, 47] on div "multiple-users-add Roles" at bounding box center [861, 40] width 188 height 27
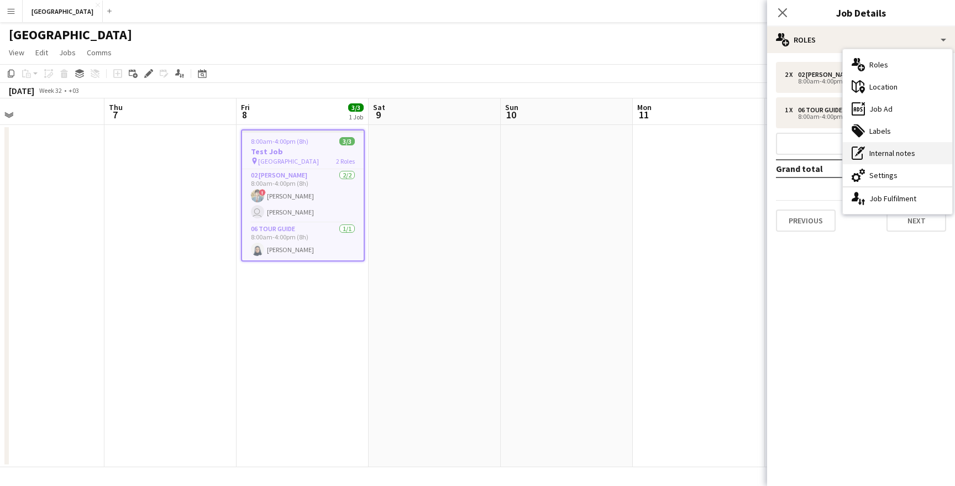
click at [877, 156] on div "pen-write Internal notes" at bounding box center [896, 153] width 109 height 22
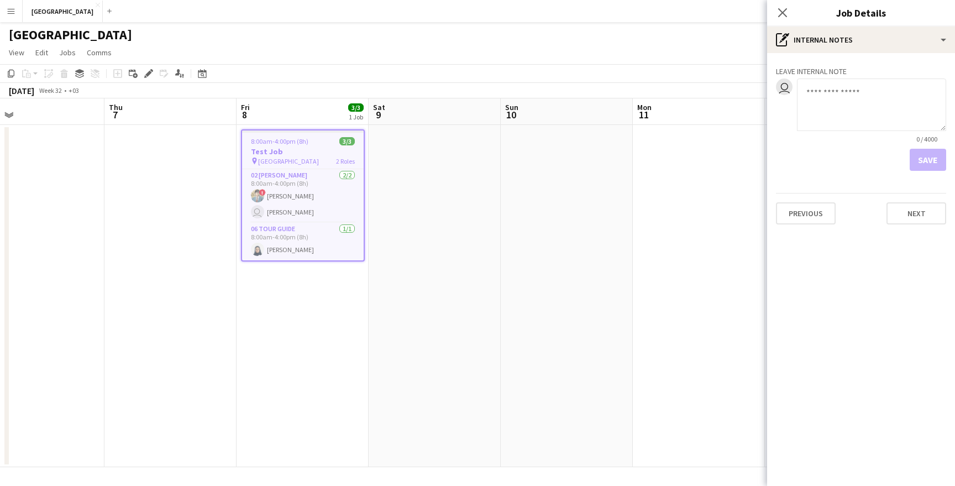
click at [820, 102] on textarea at bounding box center [871, 104] width 149 height 52
type textarea "**********"
click at [933, 162] on button "Save" at bounding box center [927, 160] width 36 height 22
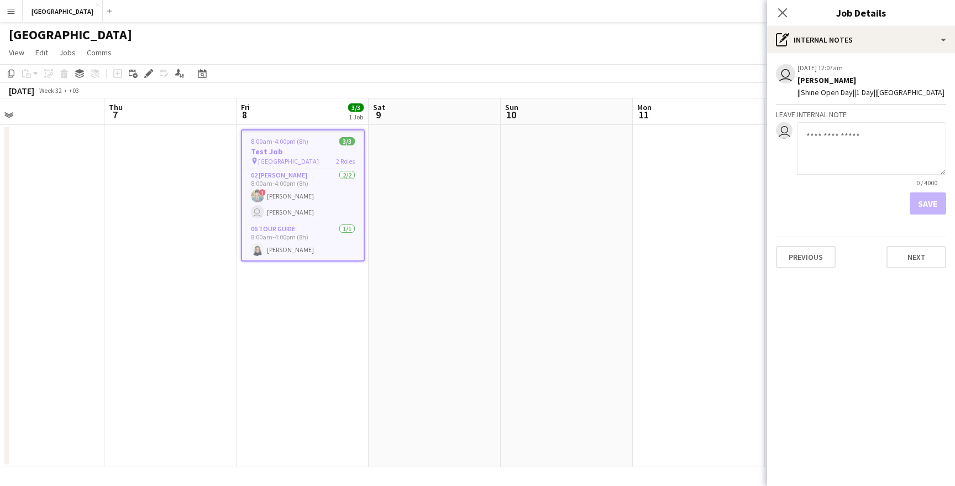
click at [3, 6] on button "Menu" at bounding box center [11, 11] width 22 height 22
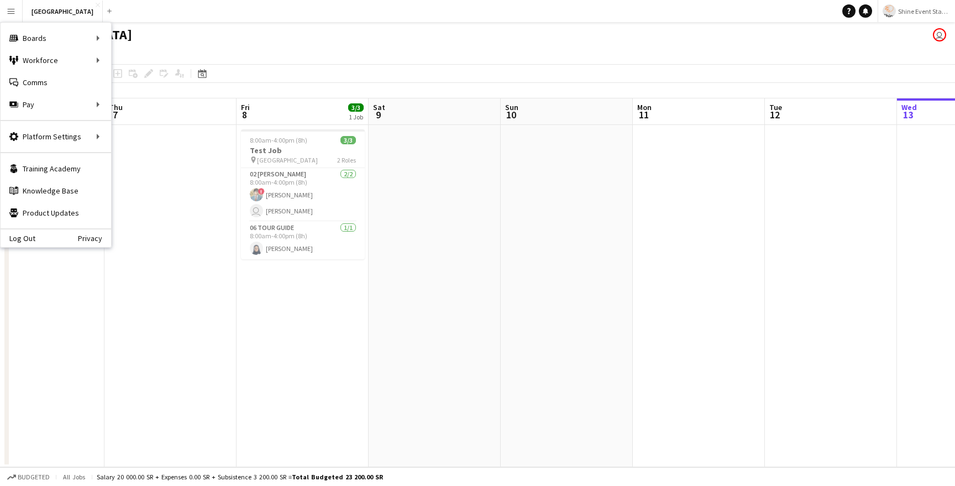
click at [281, 282] on app-date-cell "8:00am-4:00pm (8h) 3/3 Test Job pin London 2 Roles 02 Usher 2/2 8:00am-4:00pm (…" at bounding box center [302, 296] width 132 height 342
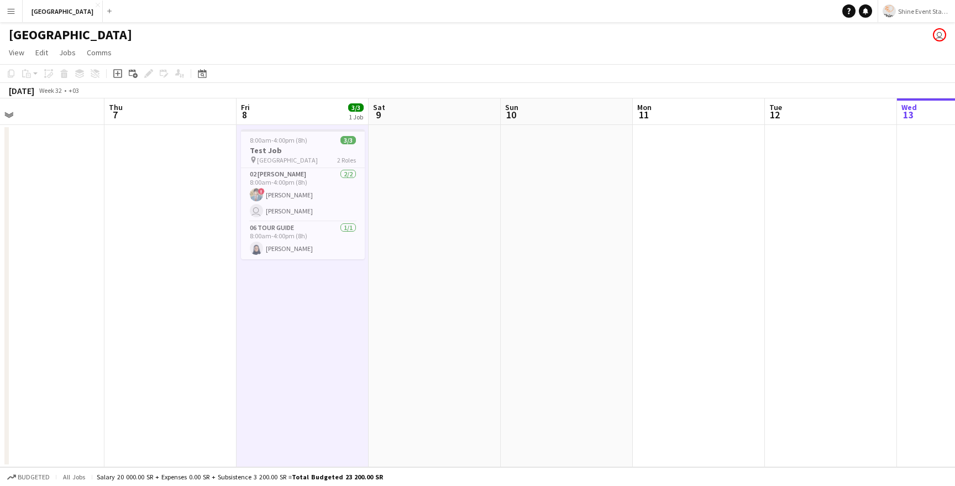
click at [15, 10] on button "Menu" at bounding box center [11, 11] width 22 height 22
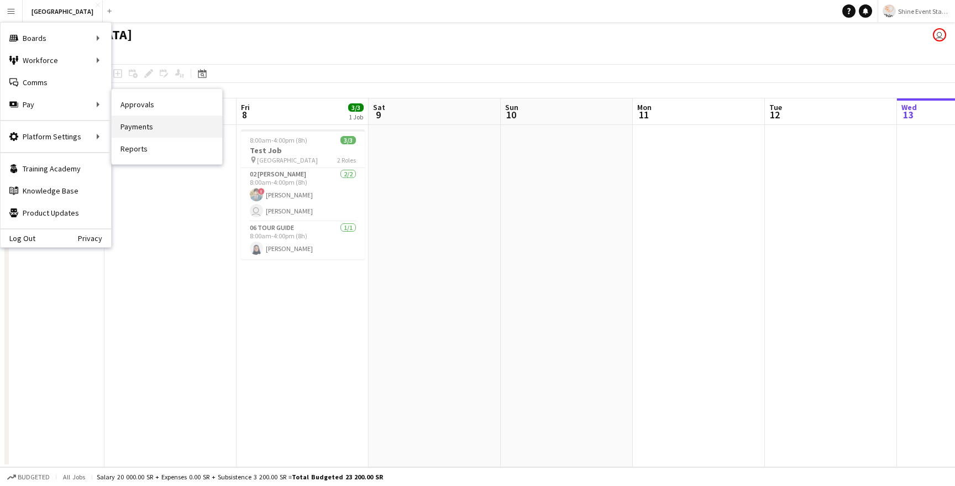
click at [156, 128] on link "Payments" at bounding box center [167, 126] width 110 height 22
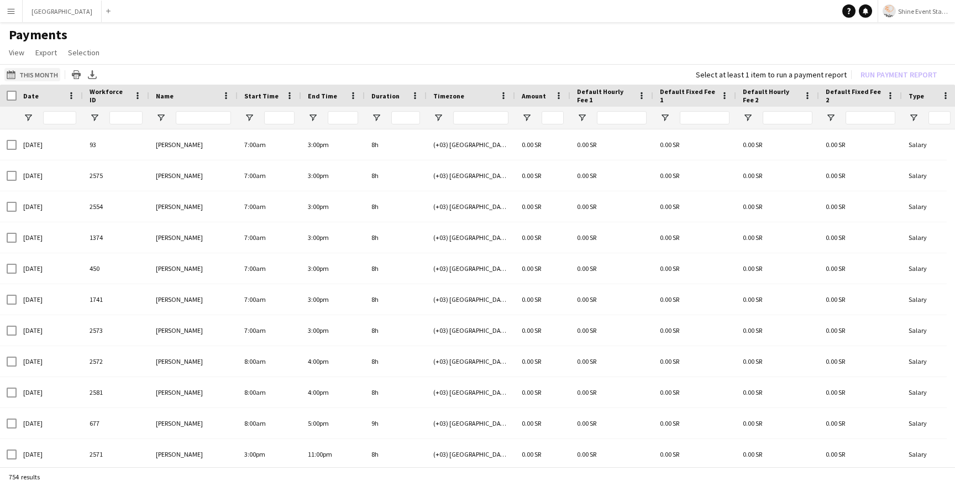
click at [22, 75] on button "This Month This Month" at bounding box center [32, 74] width 56 height 13
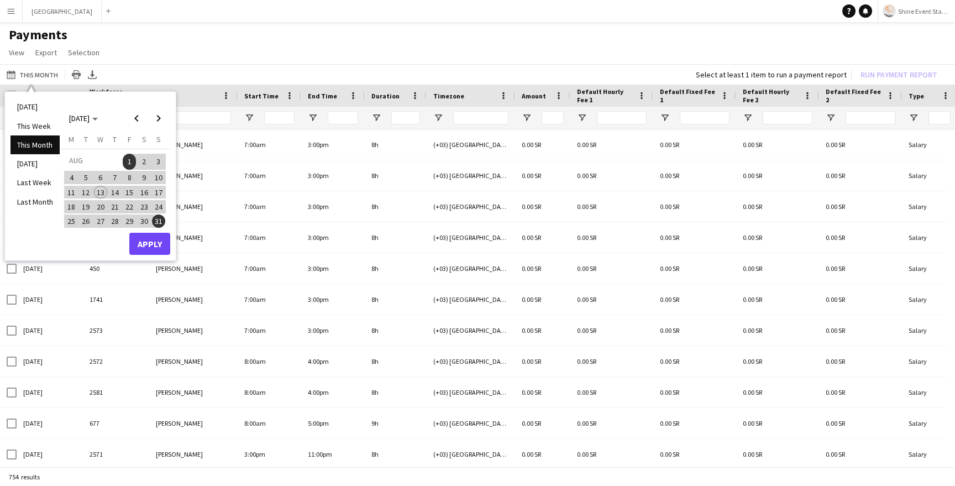
click at [130, 179] on span "8" at bounding box center [129, 177] width 13 height 13
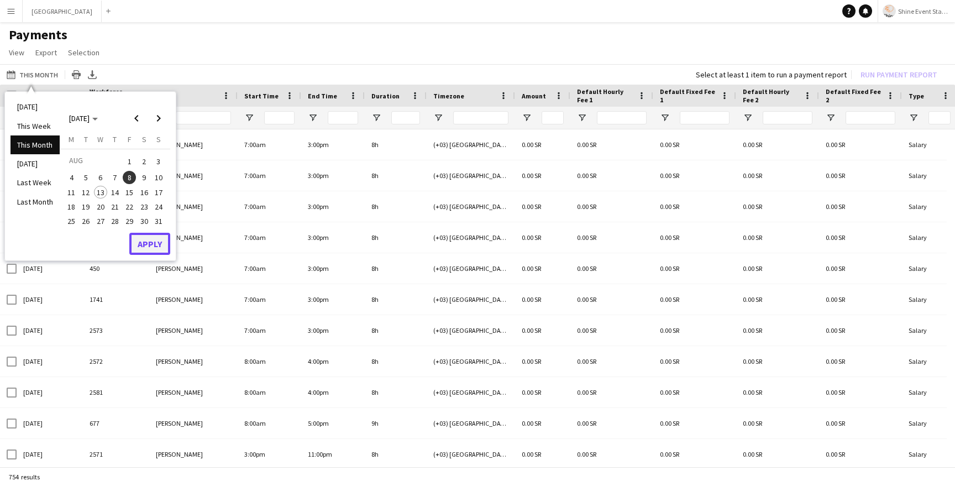
click at [157, 243] on button "Apply" at bounding box center [149, 244] width 41 height 22
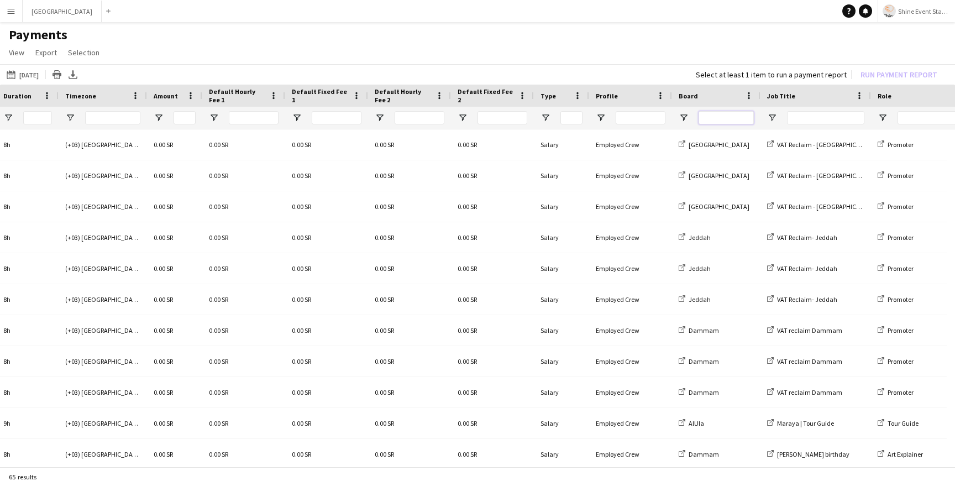
click at [725, 117] on input "Board Filter Input" at bounding box center [725, 117] width 55 height 13
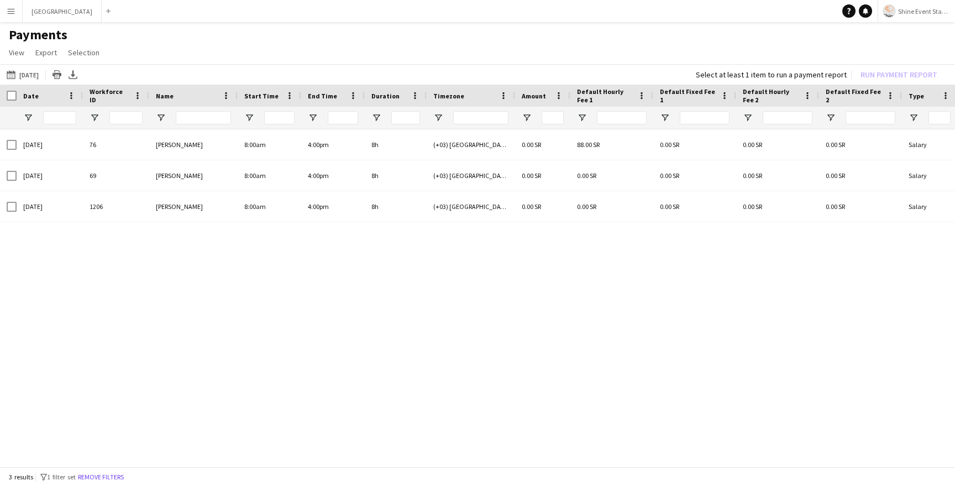
type input "******"
click at [10, 90] on div at bounding box center [8, 96] width 17 height 22
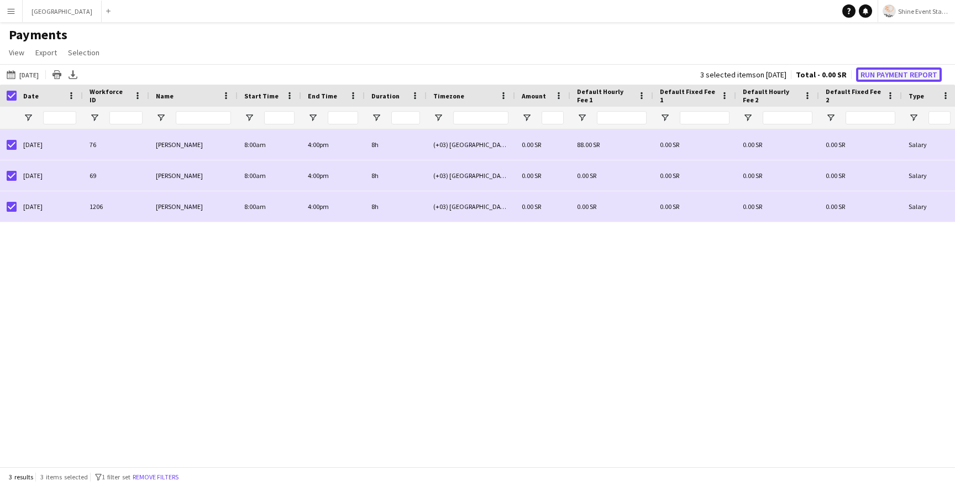
click at [886, 72] on button "Run Payment Report" at bounding box center [899, 74] width 86 height 14
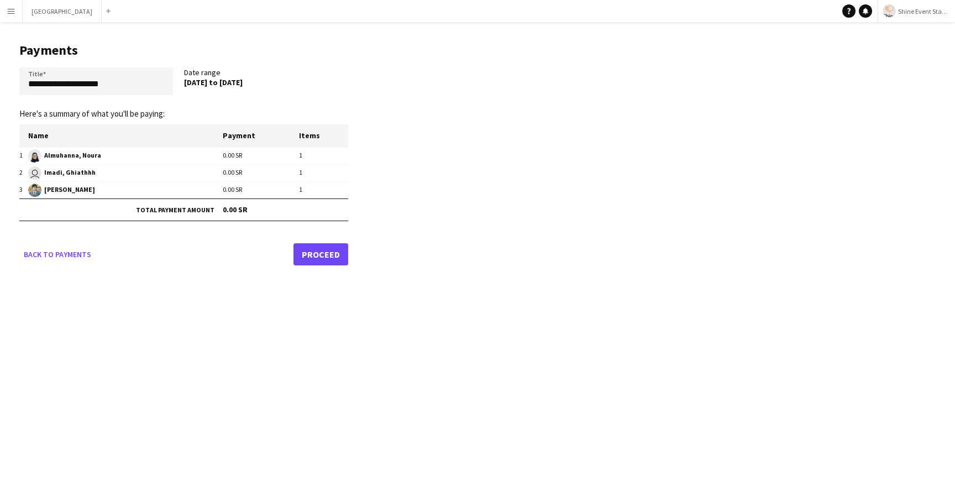
click at [320, 254] on link "Proceed" at bounding box center [320, 254] width 55 height 22
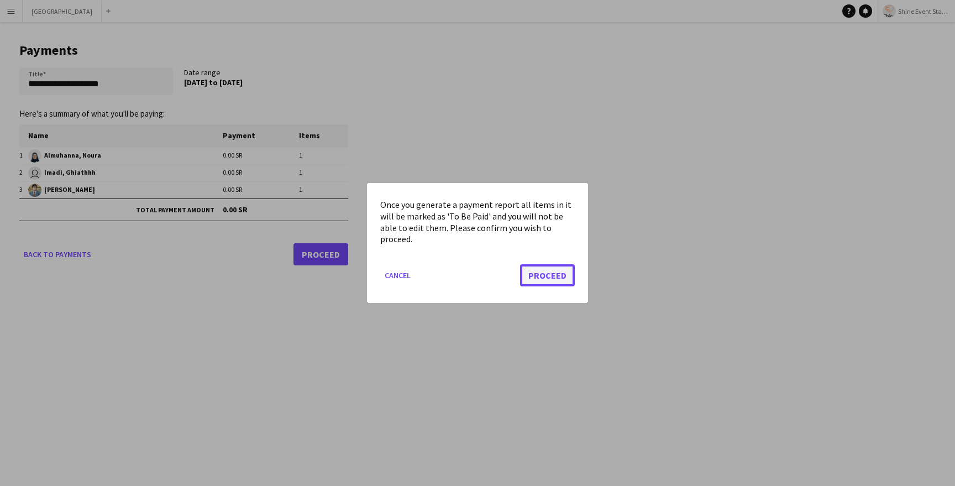
click at [560, 277] on button "Proceed" at bounding box center [547, 275] width 55 height 22
